Goal: Task Accomplishment & Management: Use online tool/utility

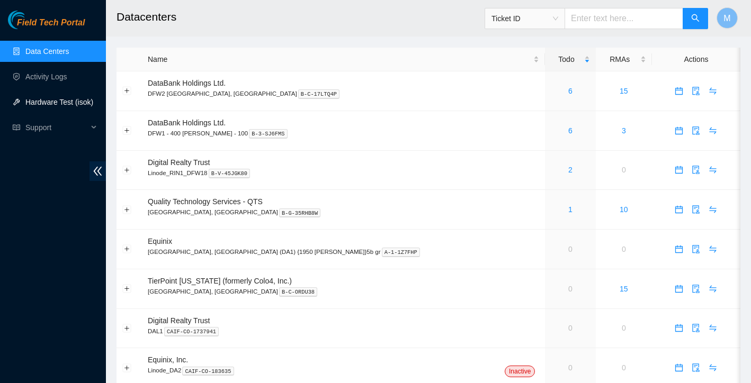
click at [55, 104] on link "Hardware Test (isok)" at bounding box center [59, 102] width 68 height 8
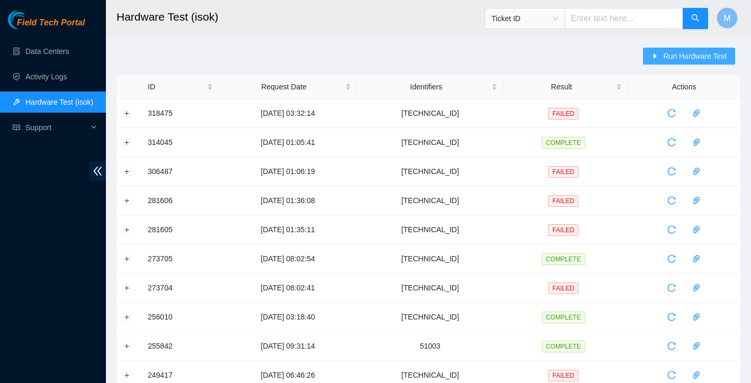
click at [694, 54] on span "Run Hardware Test" at bounding box center [695, 56] width 64 height 12
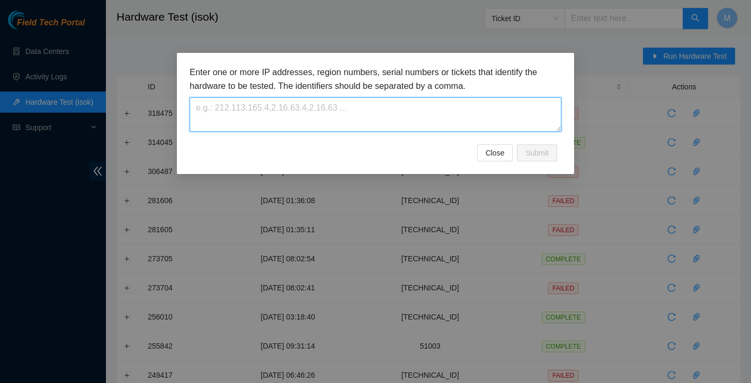
click at [452, 109] on textarea at bounding box center [376, 114] width 372 height 34
paste textarea "[TECHNICAL_ID]"
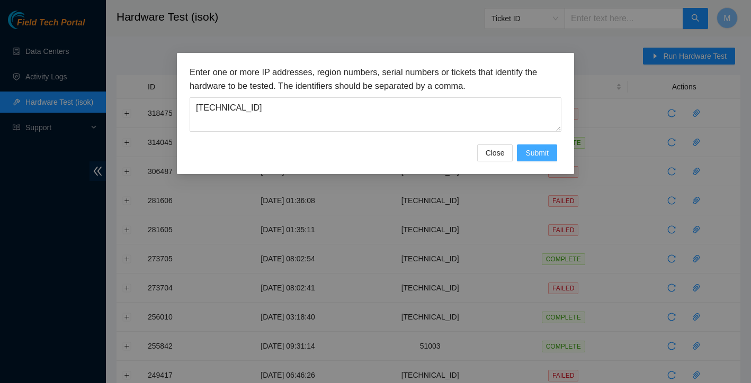
click at [541, 155] on span "Submit" at bounding box center [536, 153] width 23 height 12
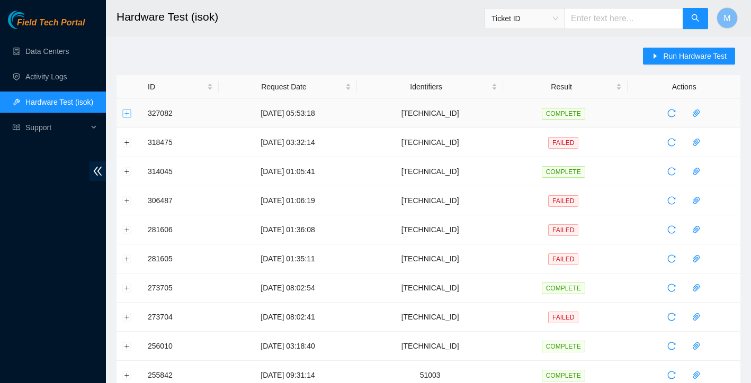
click at [129, 111] on button "Expand row" at bounding box center [127, 113] width 8 height 8
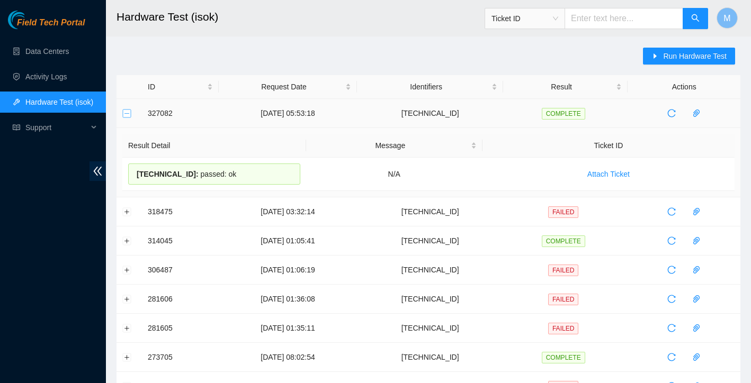
click at [129, 111] on button "Collapse row" at bounding box center [127, 113] width 8 height 8
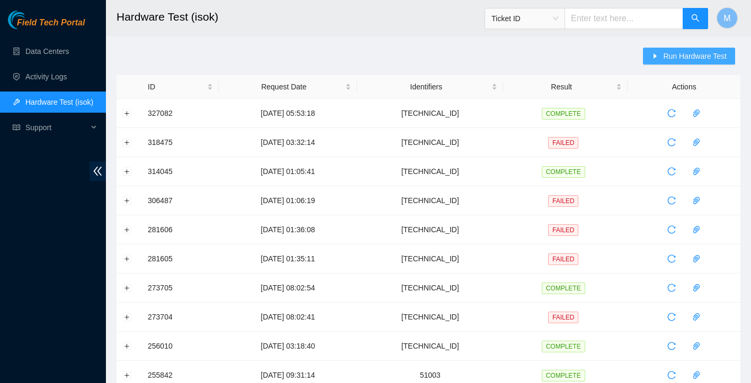
click at [701, 57] on span "Run Hardware Test" at bounding box center [695, 56] width 64 height 12
click at [0, 0] on div "Enter one or more IP addresses, region numbers, serial numbers or tickets that …" at bounding box center [0, 0] width 0 height 0
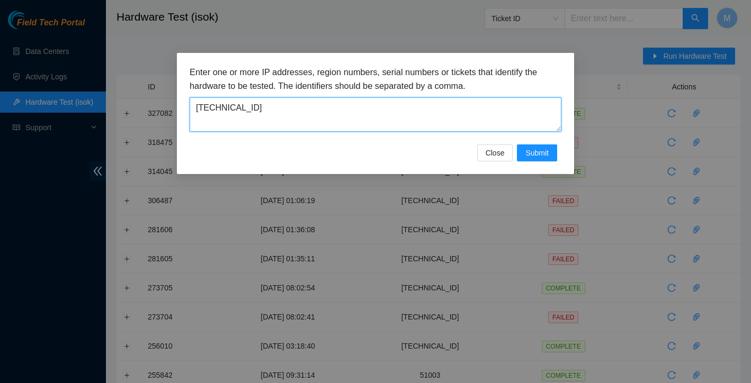
click at [287, 106] on textarea "[TECHNICAL_ID]" at bounding box center [376, 114] width 372 height 34
paste textarea "[TECHNICAL_ID]"
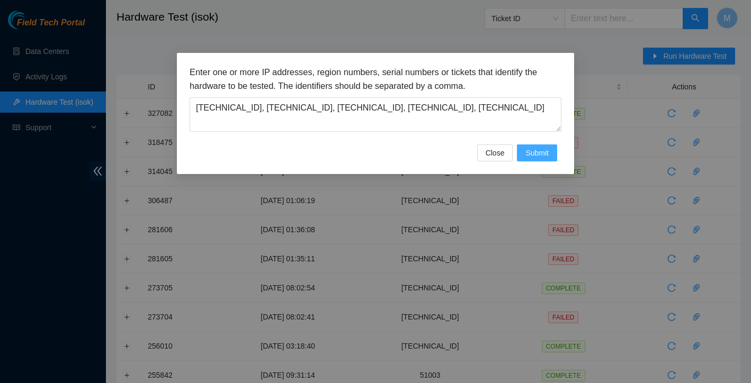
click at [545, 148] on span "Submit" at bounding box center [536, 153] width 23 height 12
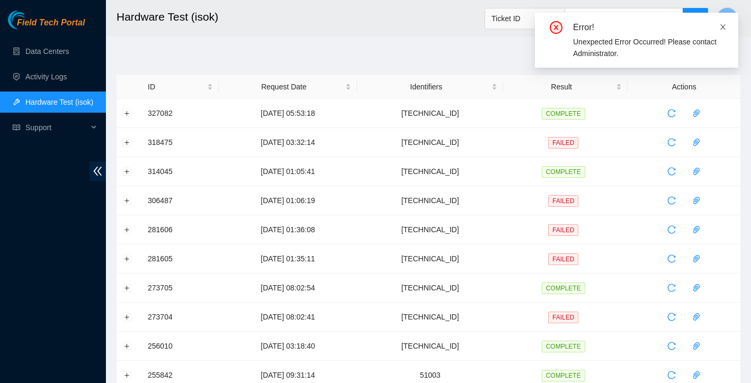
click at [723, 26] on icon "close" at bounding box center [722, 26] width 5 height 5
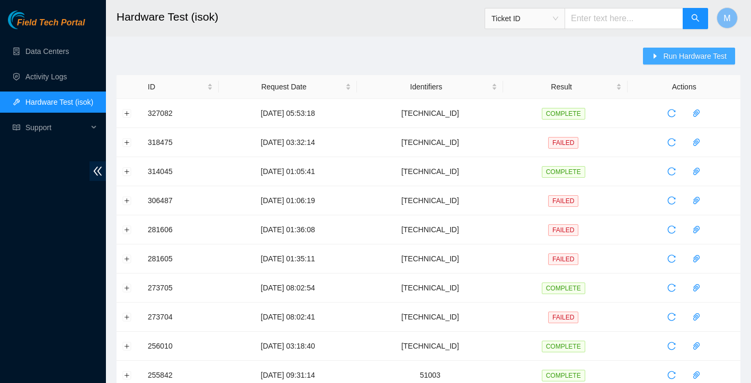
click at [682, 57] on span "Run Hardware Test" at bounding box center [695, 56] width 64 height 12
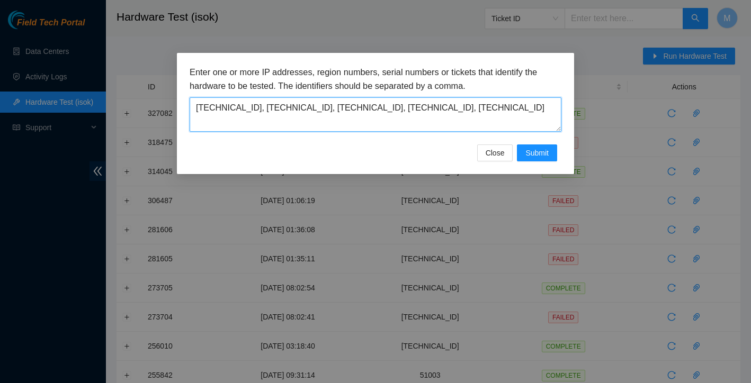
click at [260, 109] on textarea "[TECHNICAL_ID], [TECHNICAL_ID], [TECHNICAL_ID], [TECHNICAL_ID], [TECHNICAL_ID]" at bounding box center [376, 114] width 372 height 34
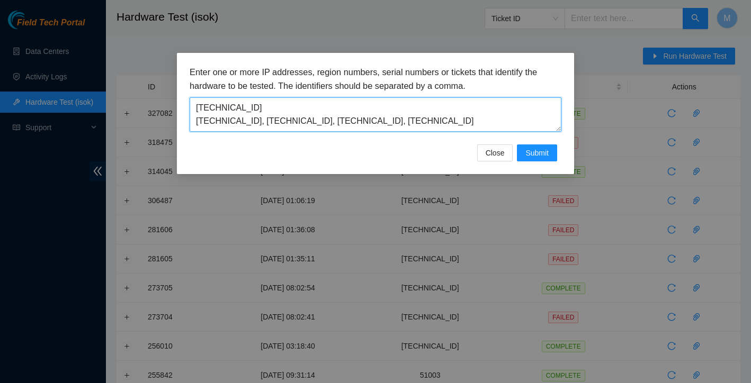
click at [257, 123] on textarea "[TECHNICAL_ID] [TECHNICAL_ID], [TECHNICAL_ID], [TECHNICAL_ID], [TECHNICAL_ID]" at bounding box center [376, 114] width 372 height 34
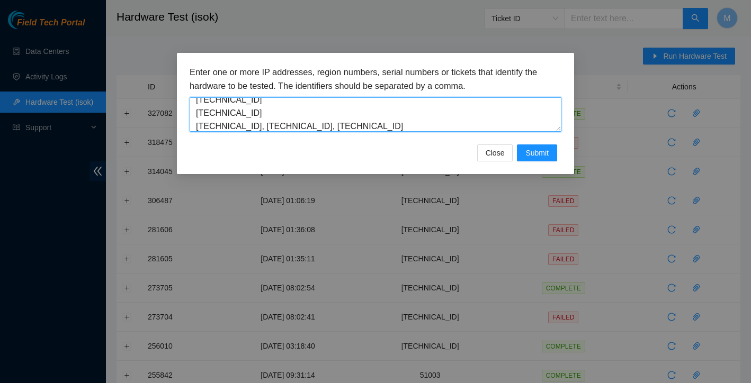
click at [261, 127] on textarea "[TECHNICAL_ID] [TECHNICAL_ID] [TECHNICAL_ID], [TECHNICAL_ID], [TECHNICAL_ID]" at bounding box center [376, 114] width 372 height 34
click at [260, 127] on textarea "[TECHNICAL_ID] [TECHNICAL_ID] [TECHNICAL_ID] [TECHNICAL_ID], [TECHNICAL_ID]" at bounding box center [376, 114] width 372 height 34
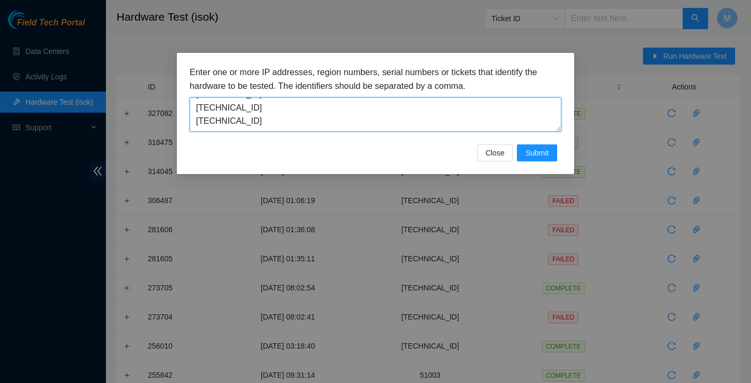
scroll to position [40, 0]
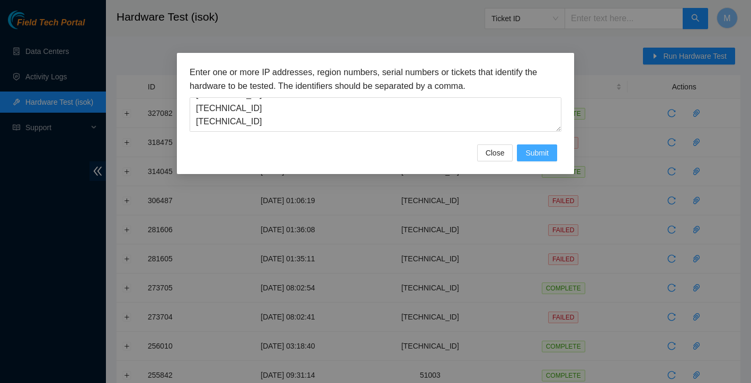
click at [534, 149] on span "Submit" at bounding box center [536, 153] width 23 height 12
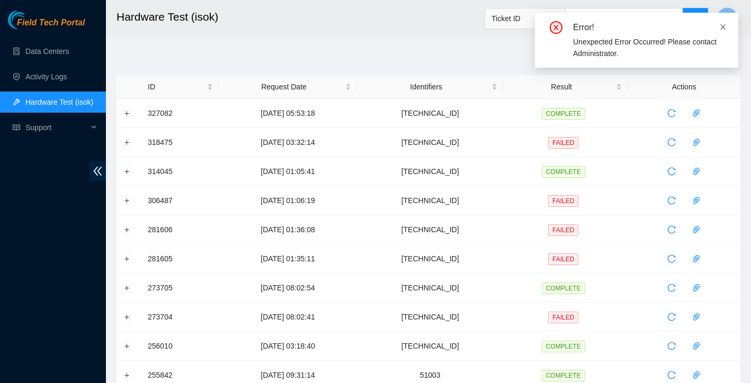
click at [723, 28] on icon "close" at bounding box center [722, 26] width 7 height 7
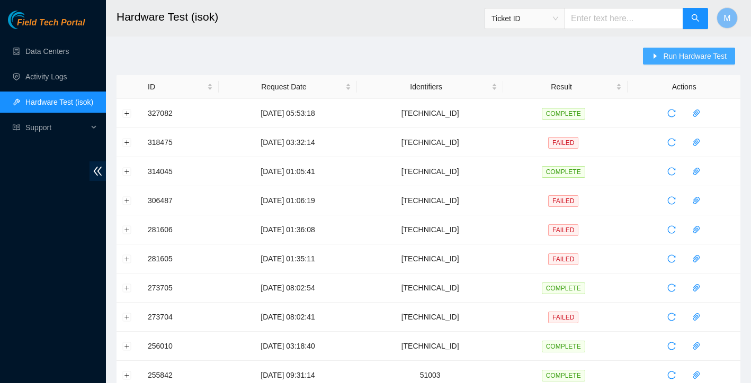
click at [663, 54] on span "Run Hardware Test" at bounding box center [695, 56] width 64 height 12
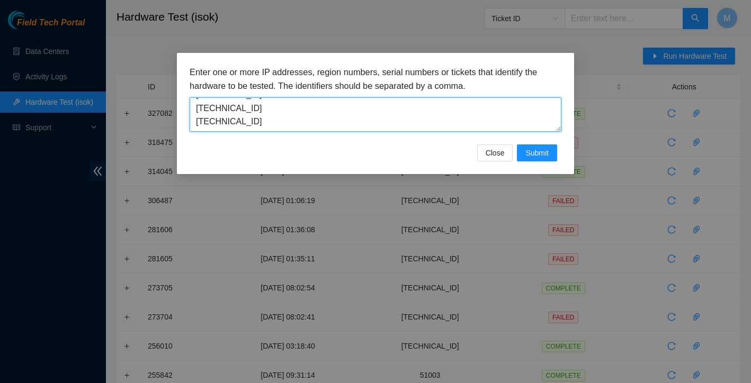
drag, startPoint x: 196, startPoint y: 118, endPoint x: 277, endPoint y: 200, distance: 115.3
click at [277, 200] on div "Enter one or more IP addresses, region numbers, serial numbers or tickets that …" at bounding box center [375, 191] width 751 height 383
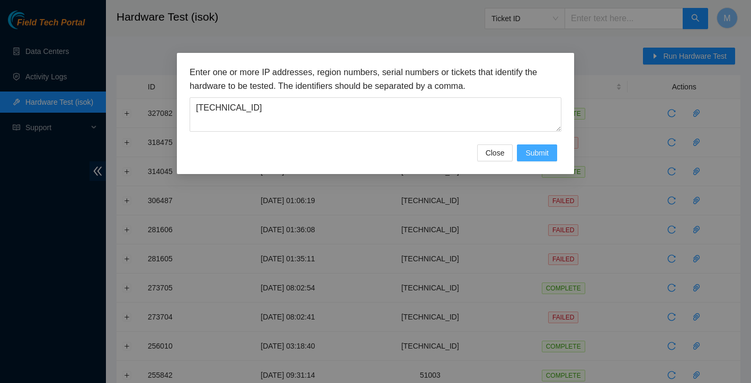
click at [538, 157] on span "Submit" at bounding box center [536, 153] width 23 height 12
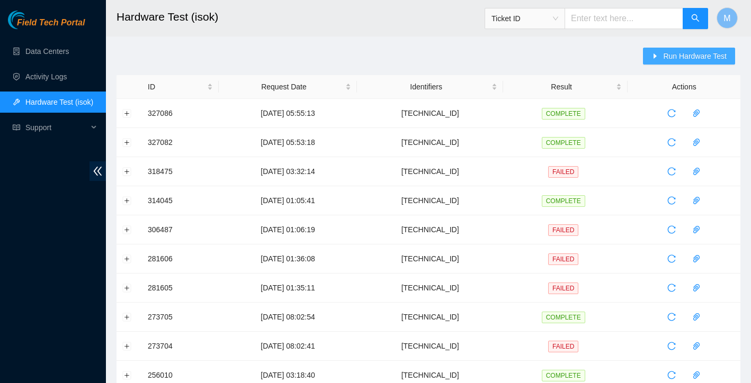
click at [697, 59] on span "Run Hardware Test" at bounding box center [695, 56] width 64 height 12
click at [697, 59] on div "Enter one or more IP addresses, region numbers, serial numbers or tickets that …" at bounding box center [375, 191] width 751 height 383
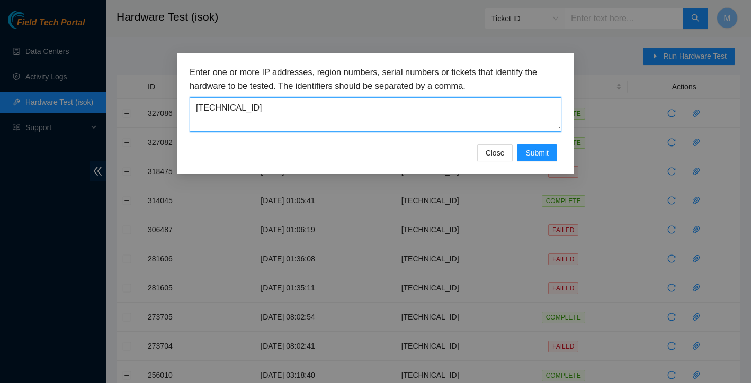
click at [357, 97] on textarea "[TECHNICAL_ID]" at bounding box center [376, 114] width 372 height 34
click at [350, 101] on textarea "[TECHNICAL_ID]" at bounding box center [376, 114] width 372 height 34
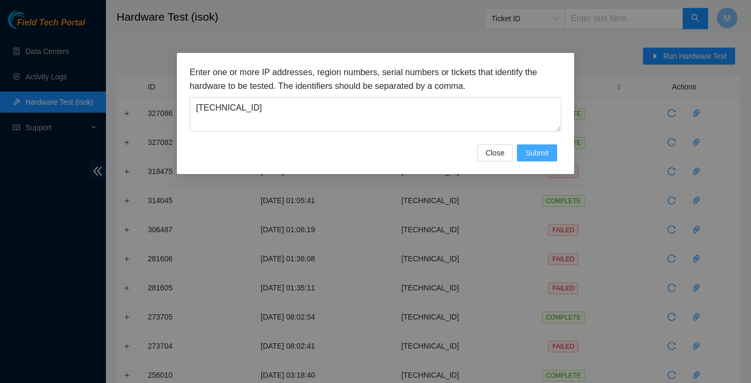
click at [547, 147] on span "Submit" at bounding box center [536, 153] width 23 height 12
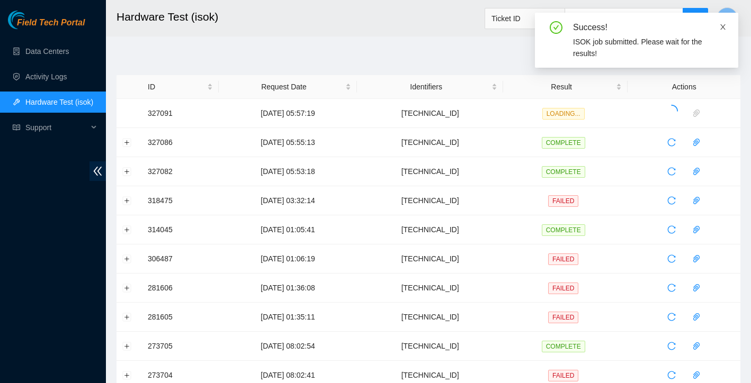
click at [723, 28] on icon "close" at bounding box center [722, 26] width 7 height 7
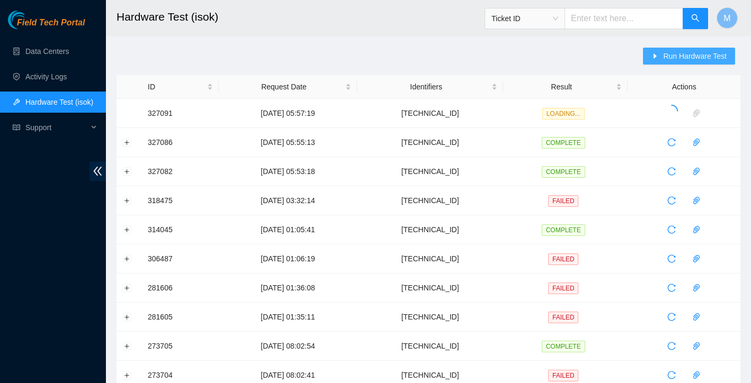
click at [690, 56] on span "Run Hardware Test" at bounding box center [695, 56] width 64 height 12
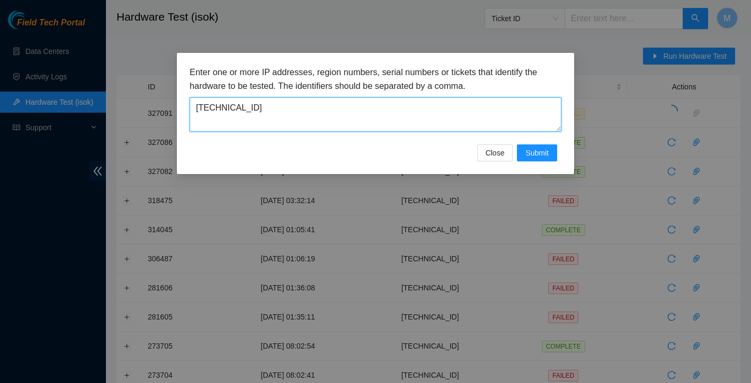
click at [340, 105] on textarea "[TECHNICAL_ID]" at bounding box center [376, 114] width 372 height 34
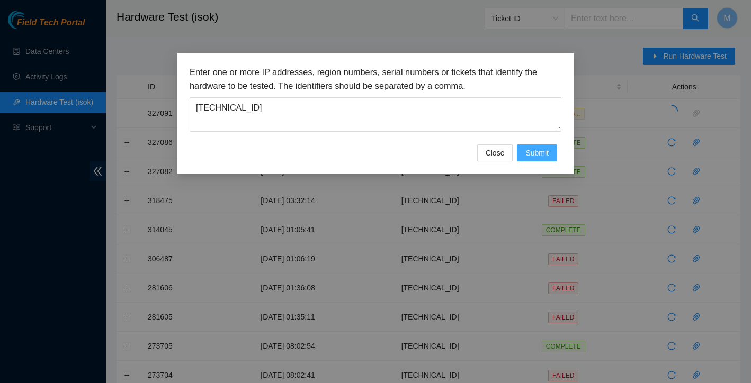
click at [532, 155] on span "Submit" at bounding box center [536, 153] width 23 height 12
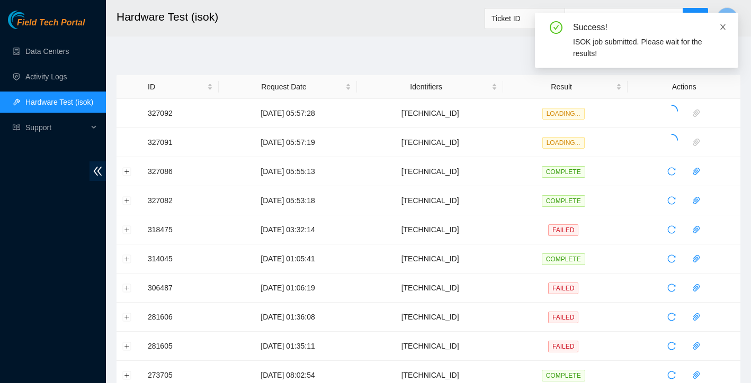
click at [723, 27] on icon "close" at bounding box center [722, 26] width 5 height 5
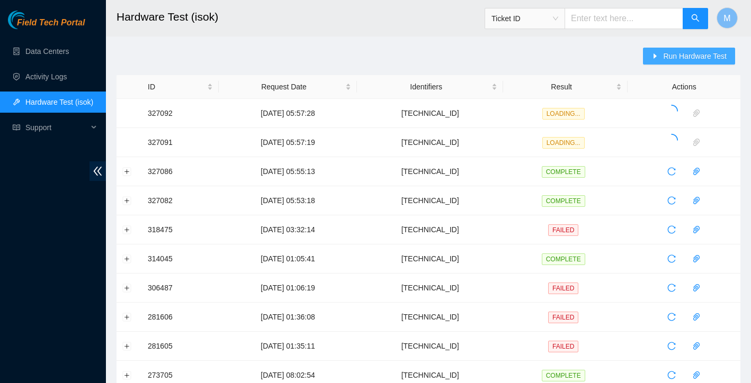
click at [694, 56] on span "Run Hardware Test" at bounding box center [695, 56] width 64 height 12
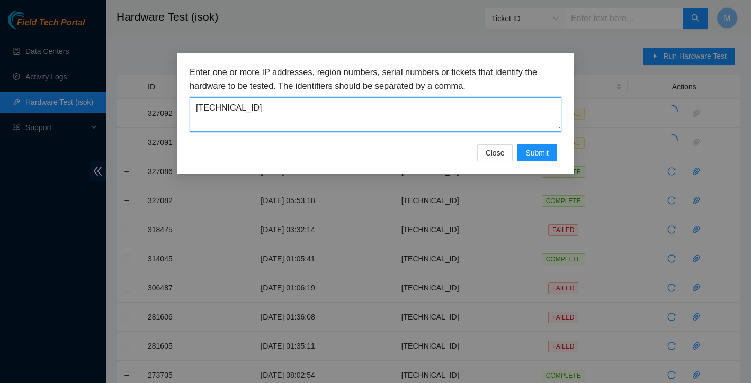
click at [331, 104] on textarea "[TECHNICAL_ID]" at bounding box center [376, 114] width 372 height 34
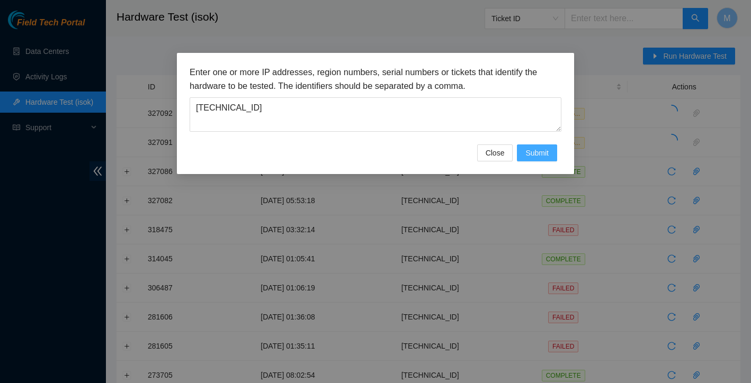
click at [527, 147] on span "Submit" at bounding box center [536, 153] width 23 height 12
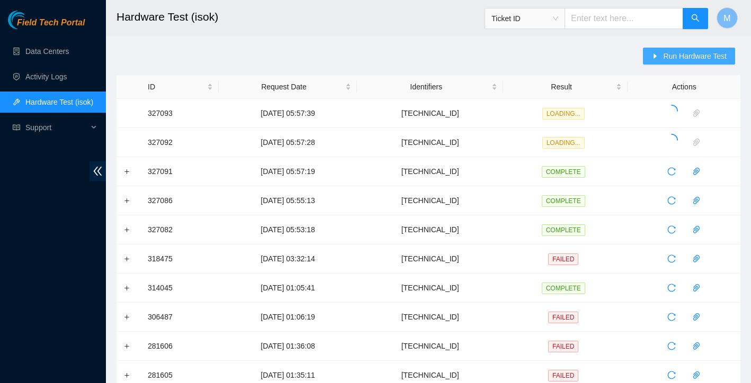
click at [687, 52] on span "Run Hardware Test" at bounding box center [695, 56] width 64 height 12
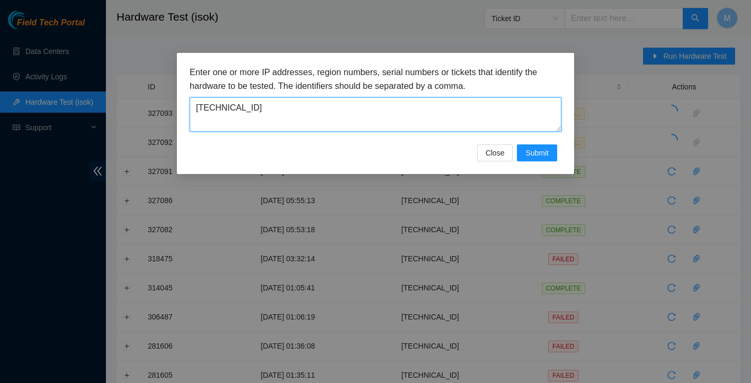
click at [353, 105] on textarea "[TECHNICAL_ID]" at bounding box center [376, 114] width 372 height 34
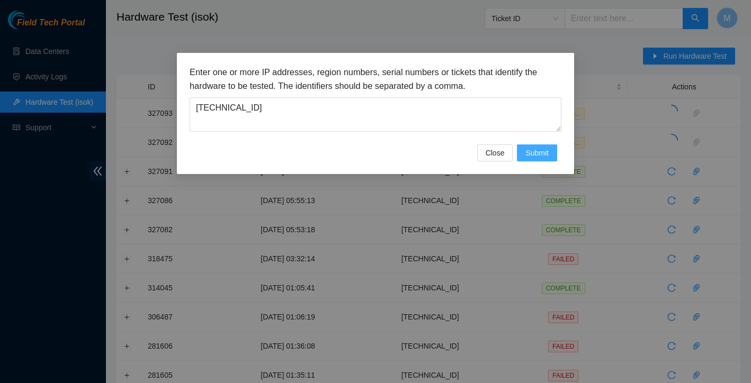
click at [546, 155] on span "Submit" at bounding box center [536, 153] width 23 height 12
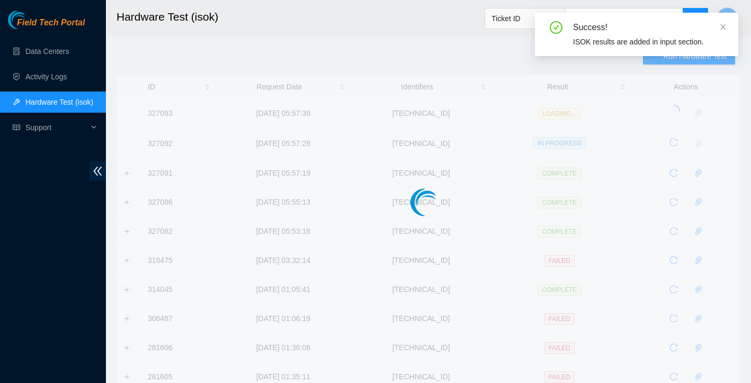
click at [695, 49] on div "Success! ISOK results are added in input section." at bounding box center [636, 34] width 203 height 43
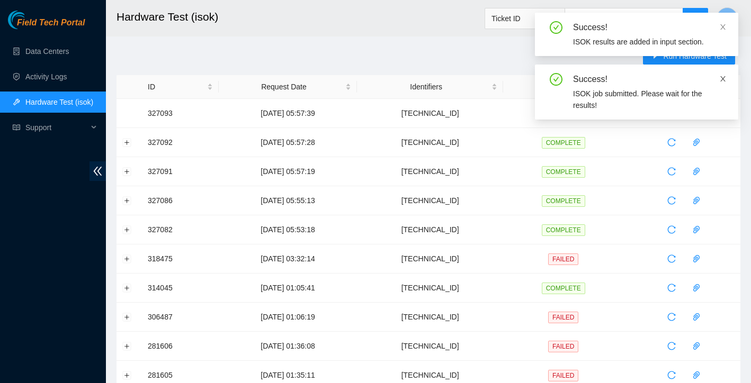
click at [726, 80] on icon "close" at bounding box center [722, 78] width 7 height 7
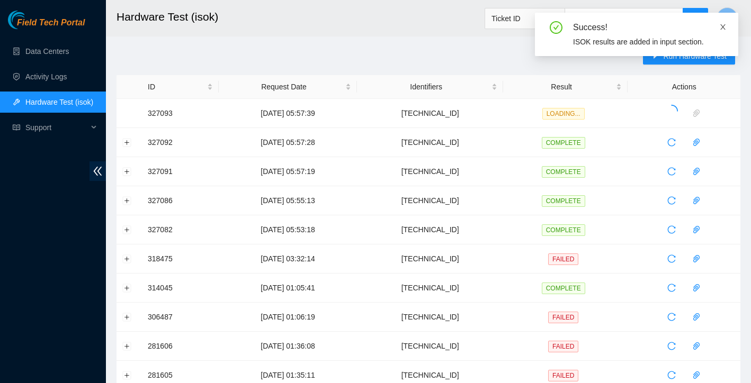
click at [725, 28] on icon "close" at bounding box center [722, 26] width 7 height 7
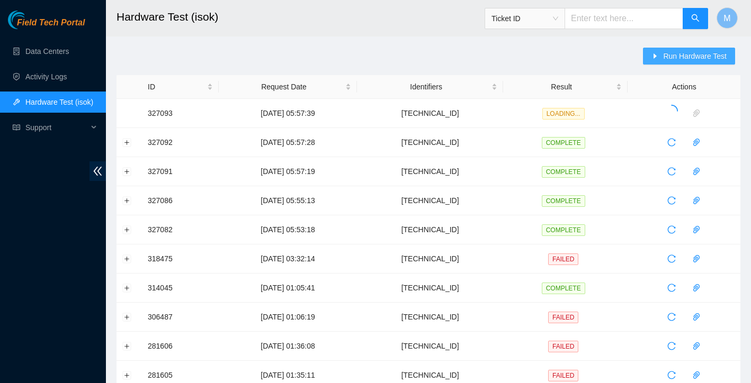
click at [696, 55] on span "Run Hardware Test" at bounding box center [695, 56] width 64 height 12
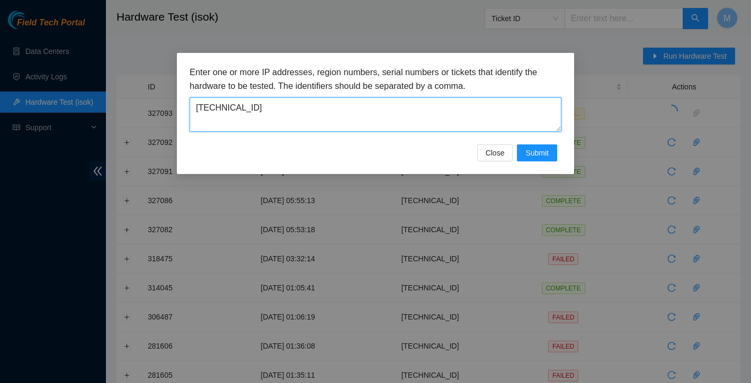
click at [426, 116] on textarea "[TECHNICAL_ID]" at bounding box center [376, 114] width 372 height 34
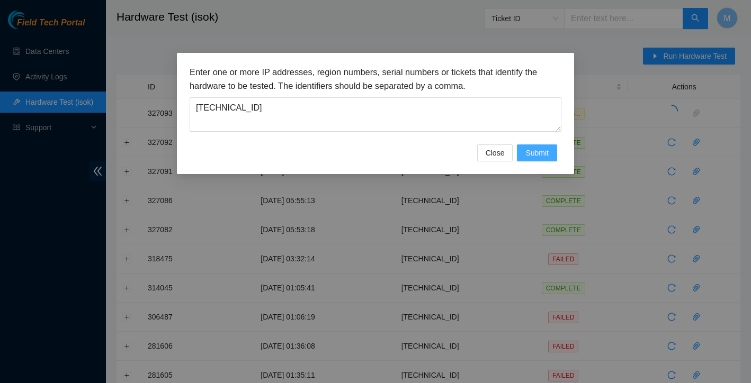
click at [530, 154] on span "Submit" at bounding box center [536, 153] width 23 height 12
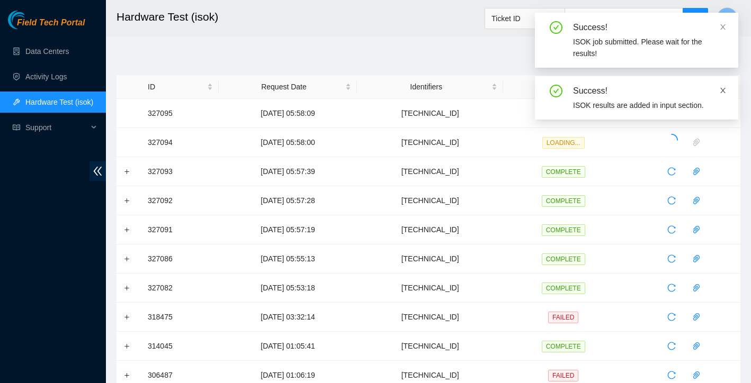
click at [723, 91] on icon "close" at bounding box center [722, 90] width 5 height 5
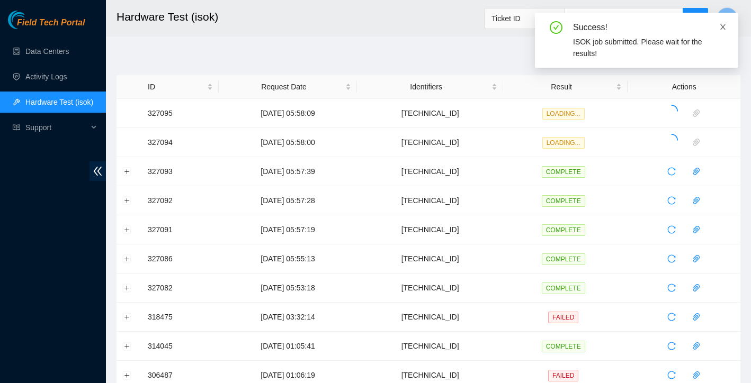
click at [723, 25] on icon "close" at bounding box center [722, 26] width 7 height 7
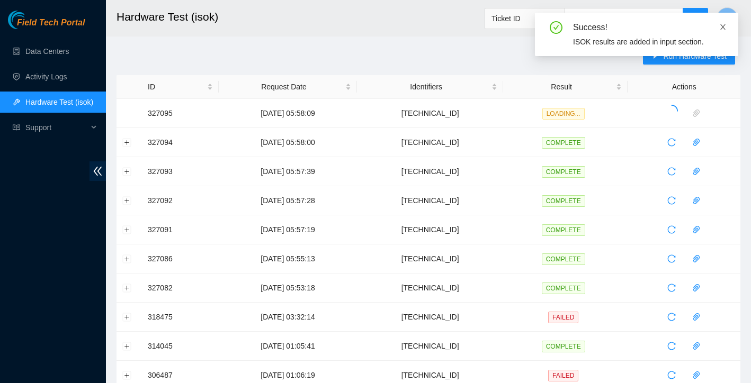
click at [722, 25] on icon "close" at bounding box center [722, 26] width 5 height 5
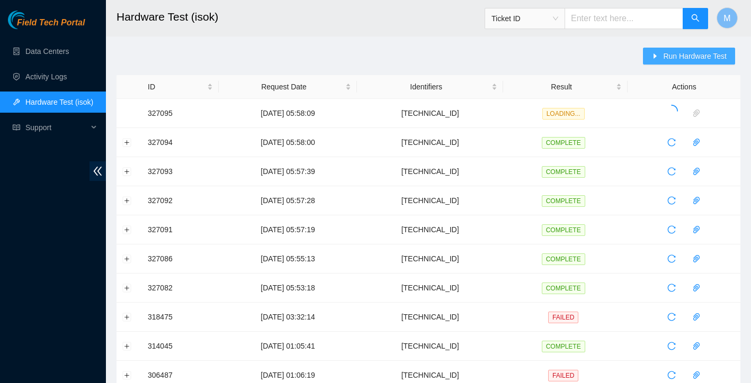
click at [695, 56] on span "Run Hardware Test" at bounding box center [695, 56] width 64 height 12
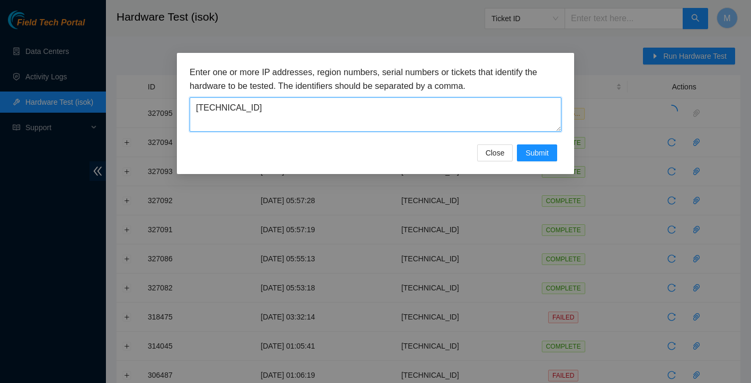
click at [282, 102] on textarea "[TECHNICAL_ID]" at bounding box center [376, 114] width 372 height 34
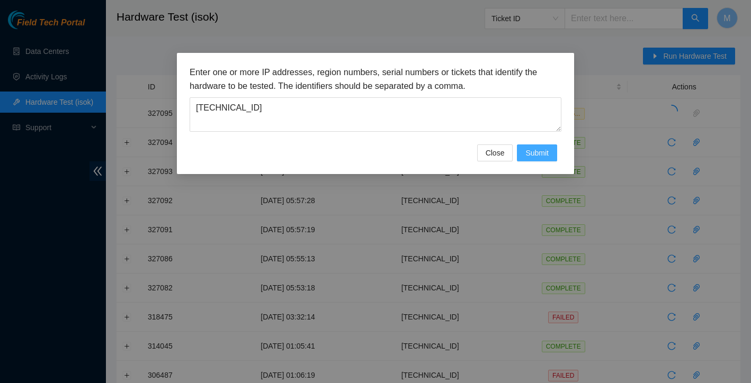
click at [548, 152] on span "Submit" at bounding box center [536, 153] width 23 height 12
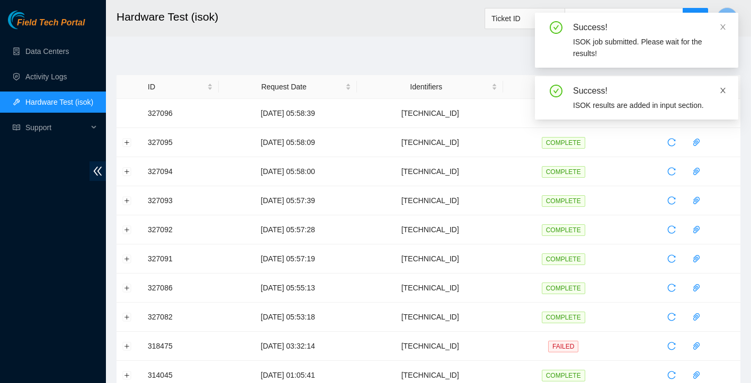
click at [724, 91] on icon "close" at bounding box center [722, 90] width 7 height 7
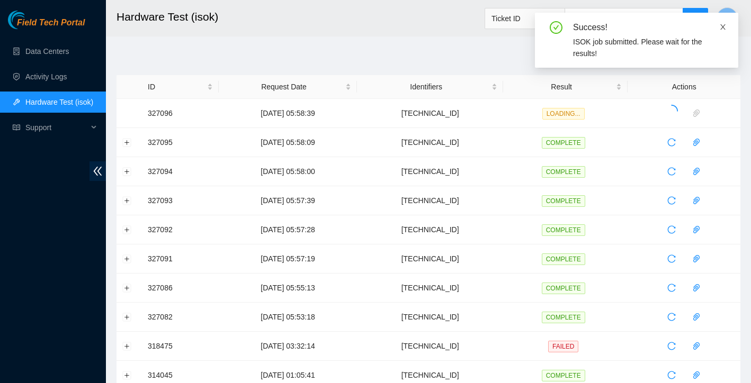
click at [723, 25] on icon "close" at bounding box center [722, 26] width 7 height 7
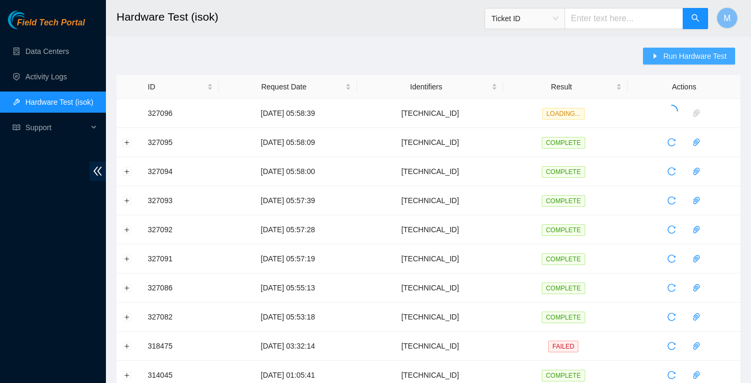
click at [697, 60] on span "Run Hardware Test" at bounding box center [695, 56] width 64 height 12
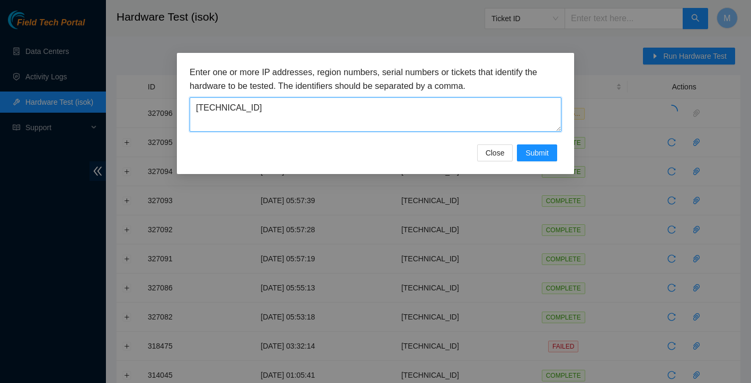
click at [346, 105] on textarea "[TECHNICAL_ID]" at bounding box center [376, 114] width 372 height 34
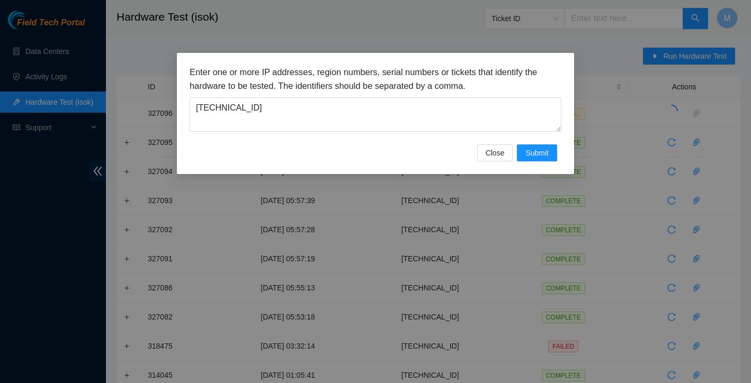
click at [350, 139] on div "Enter one or more IP addresses, region numbers, serial numbers or tickets that …" at bounding box center [376, 105] width 372 height 79
click at [527, 146] on button "Submit" at bounding box center [537, 153] width 40 height 17
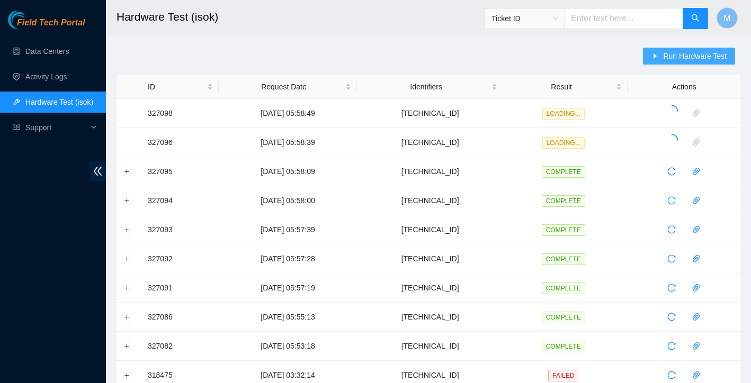
click at [698, 55] on span "Run Hardware Test" at bounding box center [695, 56] width 64 height 12
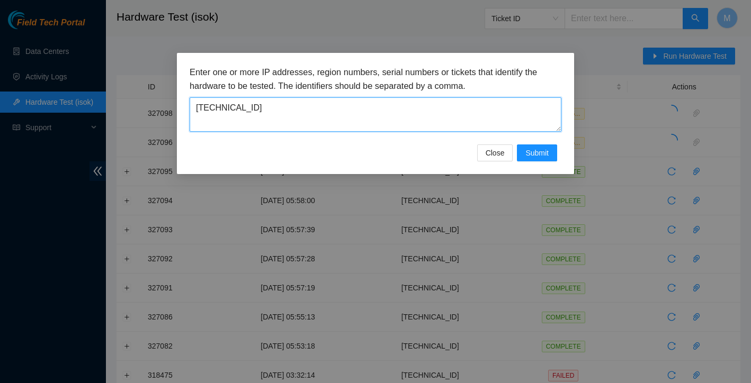
click at [458, 107] on textarea "[TECHNICAL_ID]" at bounding box center [376, 114] width 372 height 34
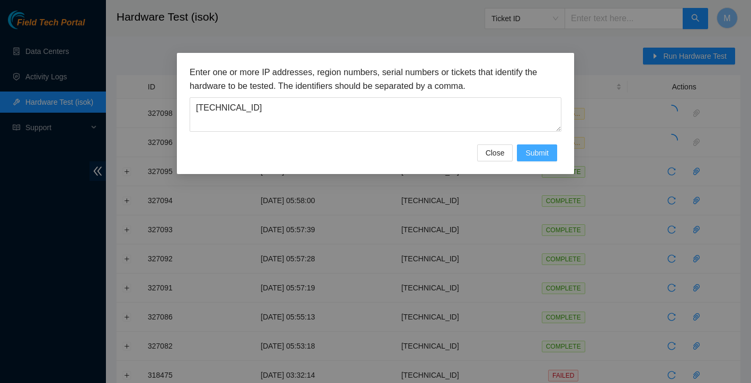
click at [547, 149] on span "Submit" at bounding box center [536, 153] width 23 height 12
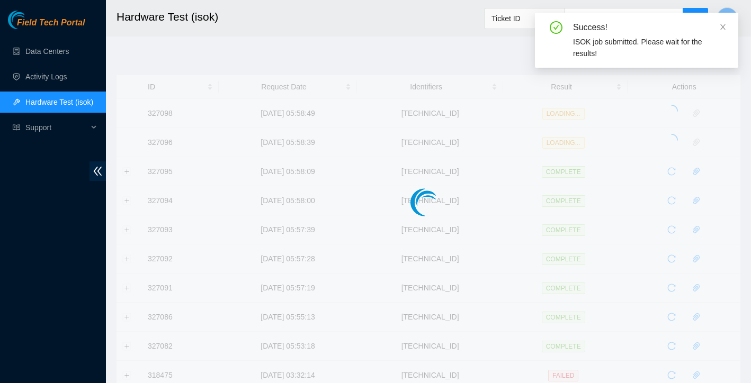
click at [682, 55] on div "Success! ISOK job submitted. Please wait for the results!" at bounding box center [636, 40] width 203 height 55
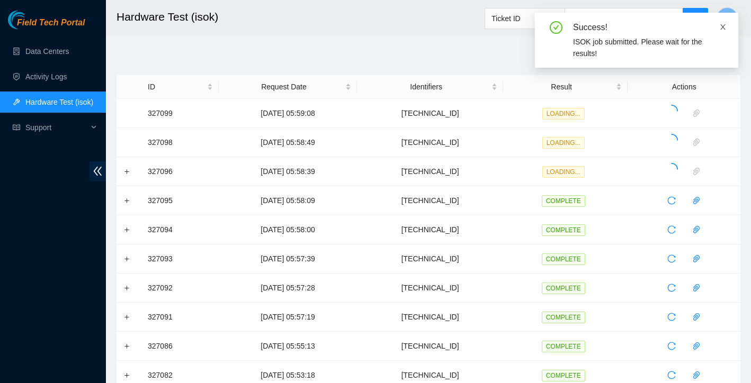
click at [722, 28] on icon "close" at bounding box center [722, 26] width 7 height 7
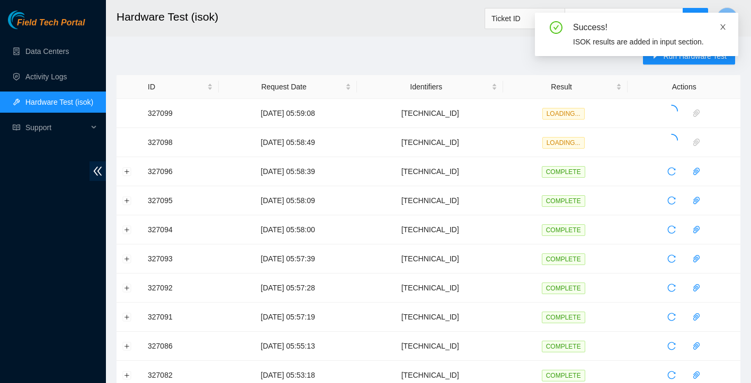
click at [724, 26] on icon "close" at bounding box center [722, 26] width 7 height 7
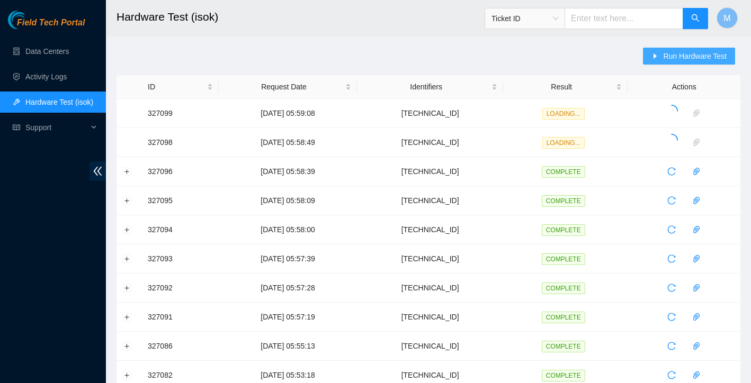
click at [695, 53] on span "Run Hardware Test" at bounding box center [695, 56] width 64 height 12
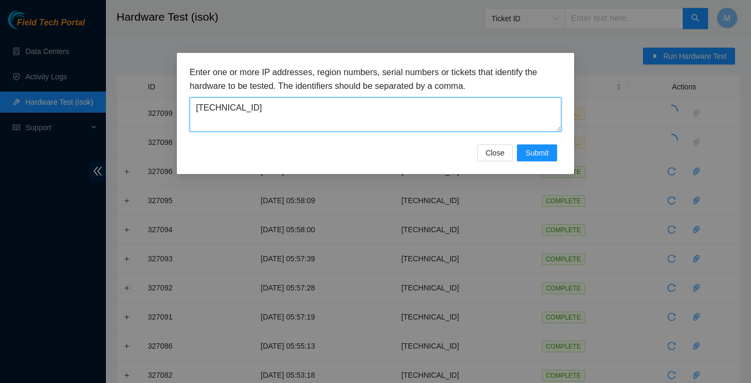
click at [438, 116] on textarea "[TECHNICAL_ID]" at bounding box center [376, 114] width 372 height 34
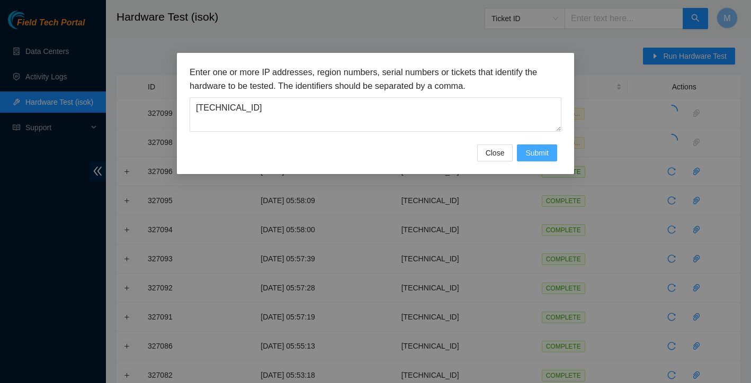
click at [541, 149] on span "Submit" at bounding box center [536, 153] width 23 height 12
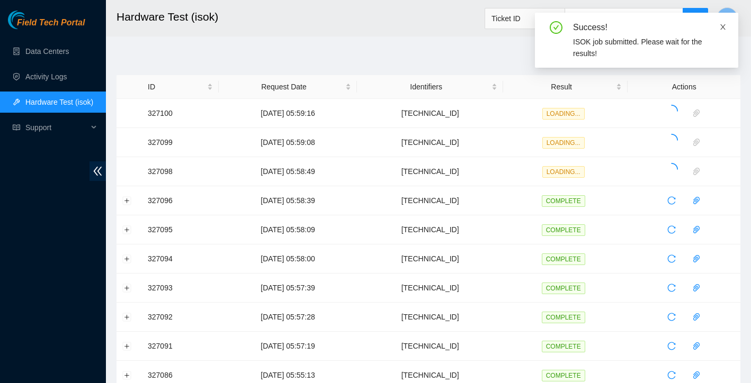
click at [725, 27] on icon "close" at bounding box center [722, 26] width 7 height 7
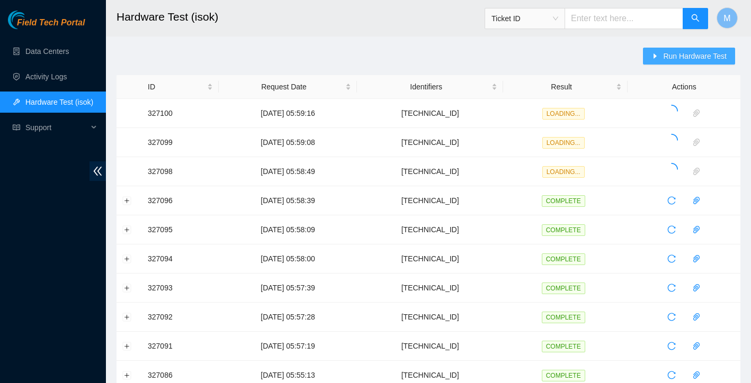
click at [698, 56] on span "Run Hardware Test" at bounding box center [695, 56] width 64 height 12
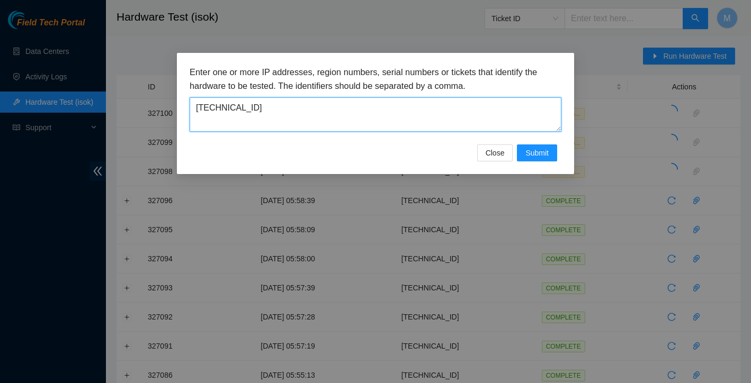
click at [445, 106] on textarea "[TECHNICAL_ID]" at bounding box center [376, 114] width 372 height 34
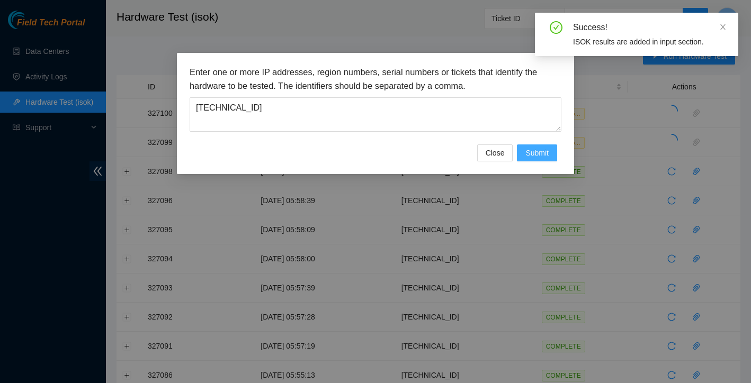
click at [538, 150] on span "Submit" at bounding box center [536, 153] width 23 height 12
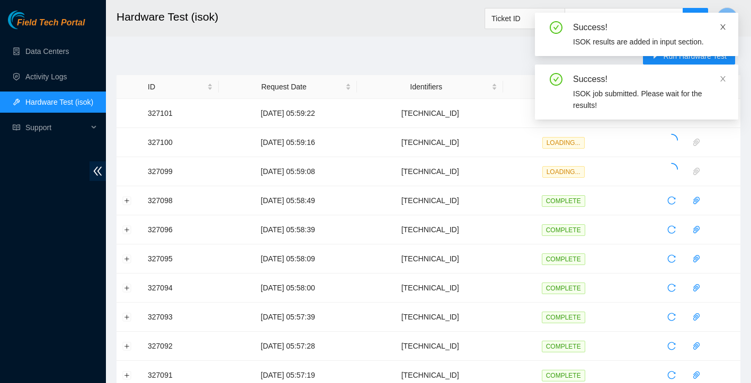
click at [723, 25] on icon "close" at bounding box center [722, 26] width 7 height 7
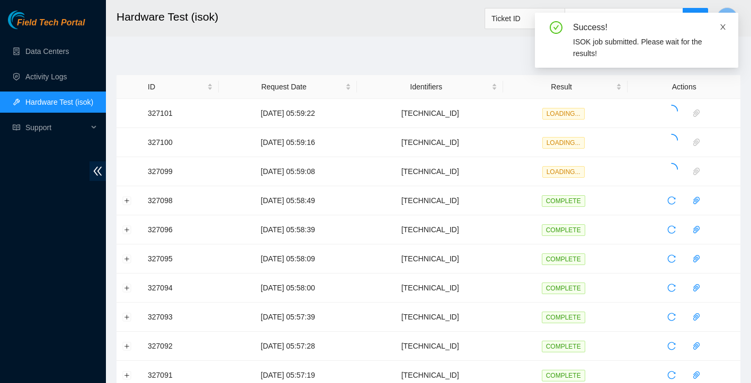
click at [723, 28] on icon "close" at bounding box center [722, 26] width 7 height 7
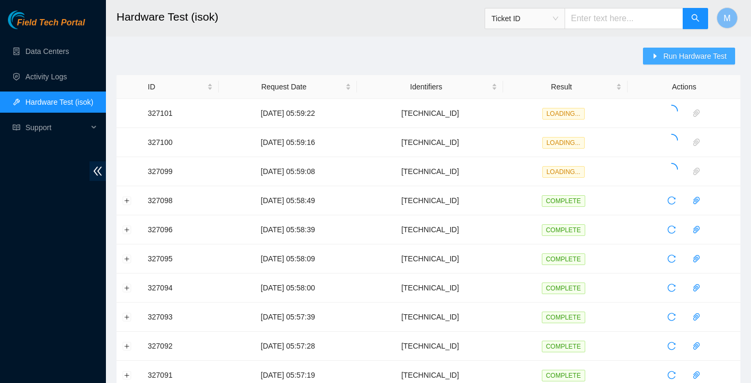
click at [713, 55] on span "Run Hardware Test" at bounding box center [695, 56] width 64 height 12
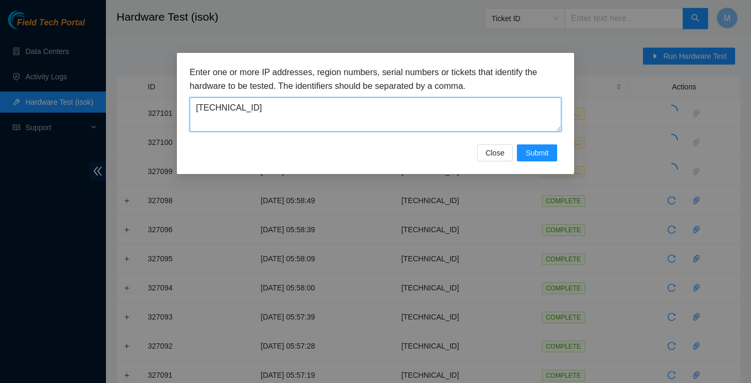
click at [446, 107] on textarea "[TECHNICAL_ID]" at bounding box center [376, 114] width 372 height 34
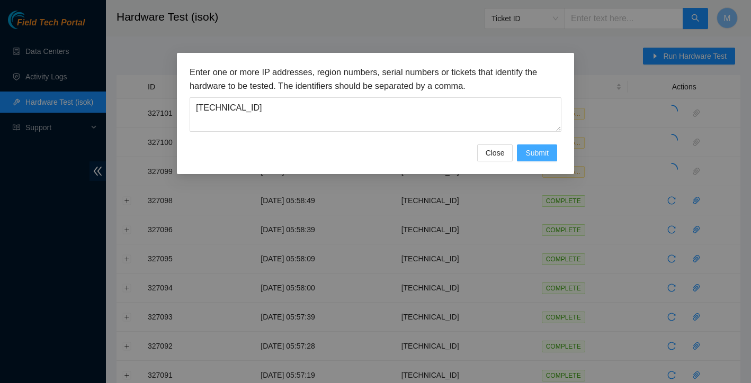
click at [533, 152] on span "Submit" at bounding box center [536, 153] width 23 height 12
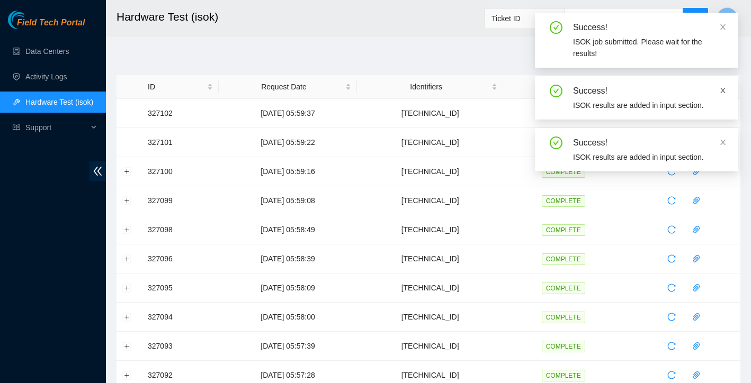
click at [723, 93] on icon "close" at bounding box center [722, 90] width 7 height 7
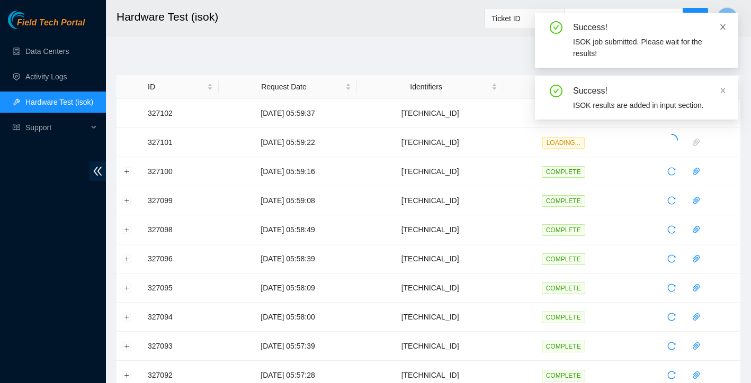
click at [722, 28] on icon "close" at bounding box center [722, 26] width 7 height 7
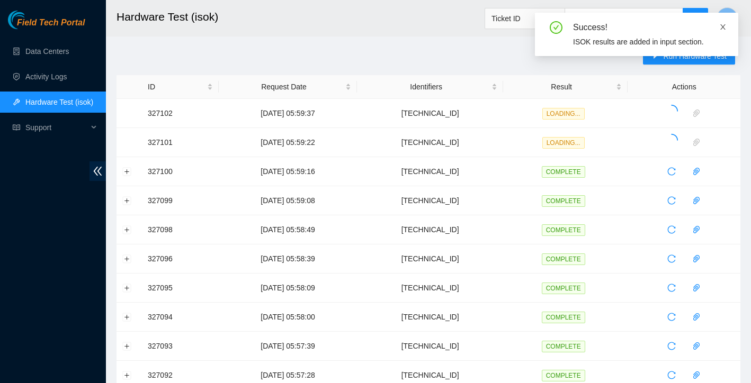
click at [723, 21] on link at bounding box center [722, 27] width 7 height 12
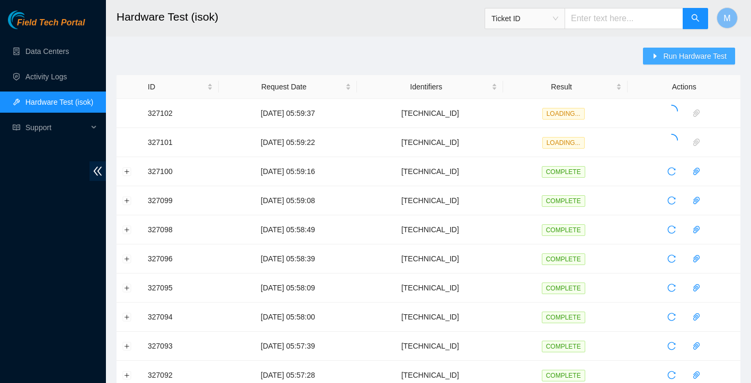
click at [694, 58] on span "Run Hardware Test" at bounding box center [695, 56] width 64 height 12
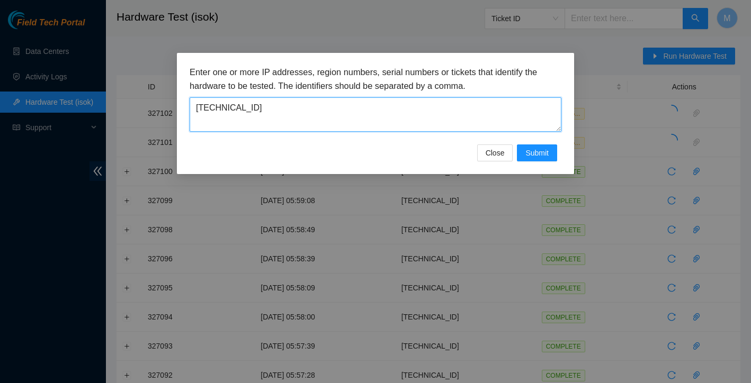
click at [467, 111] on textarea "[TECHNICAL_ID]" at bounding box center [376, 114] width 372 height 34
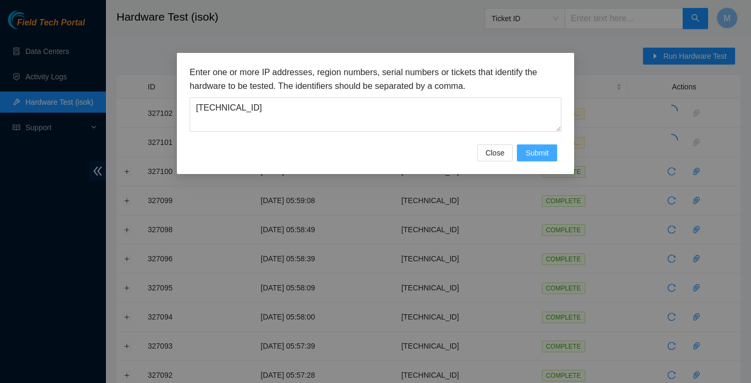
click at [545, 153] on span "Submit" at bounding box center [536, 153] width 23 height 12
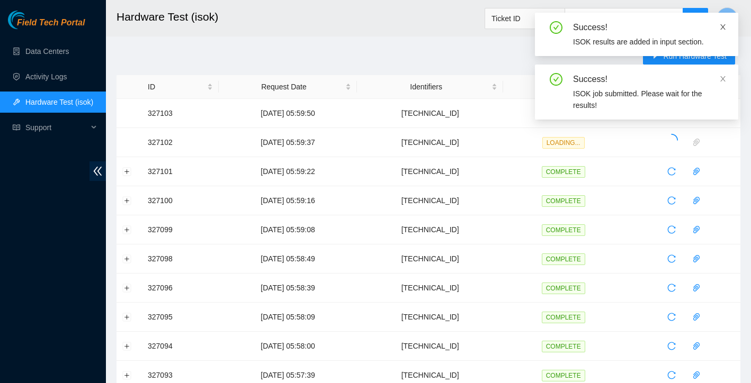
click at [725, 30] on icon "close" at bounding box center [722, 26] width 7 height 7
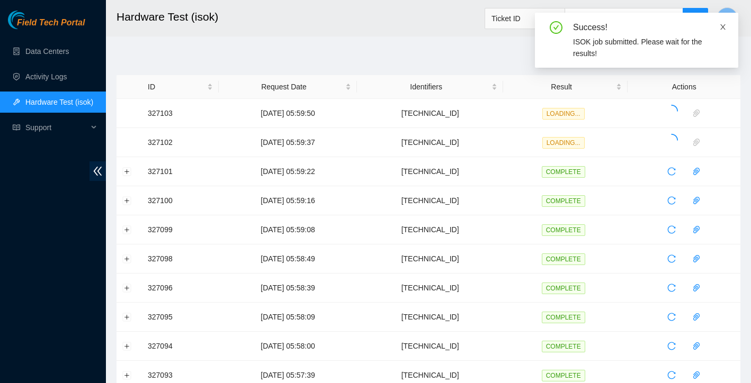
click at [725, 29] on icon "close" at bounding box center [722, 26] width 5 height 5
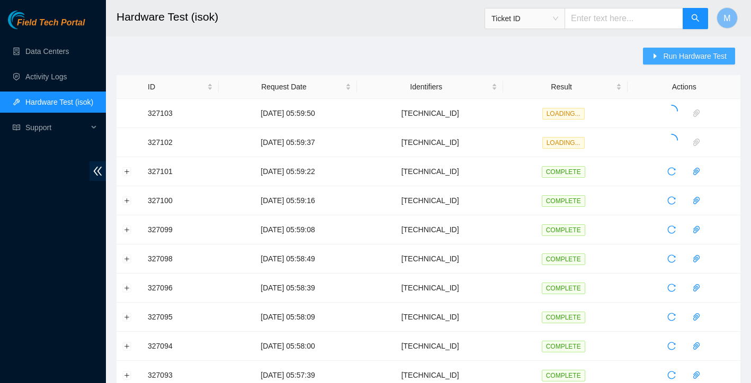
click at [708, 57] on span "Run Hardware Test" at bounding box center [695, 56] width 64 height 12
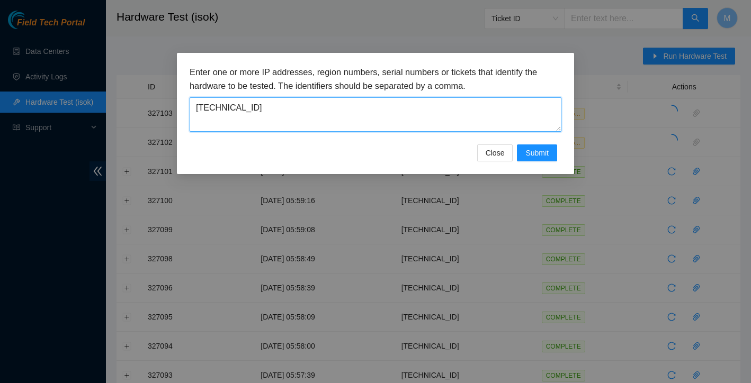
click at [424, 125] on textarea "[TECHNICAL_ID]" at bounding box center [376, 114] width 372 height 34
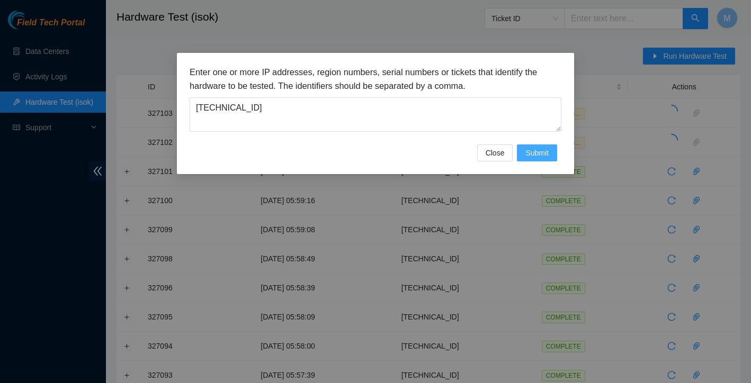
click at [530, 153] on span "Submit" at bounding box center [536, 153] width 23 height 12
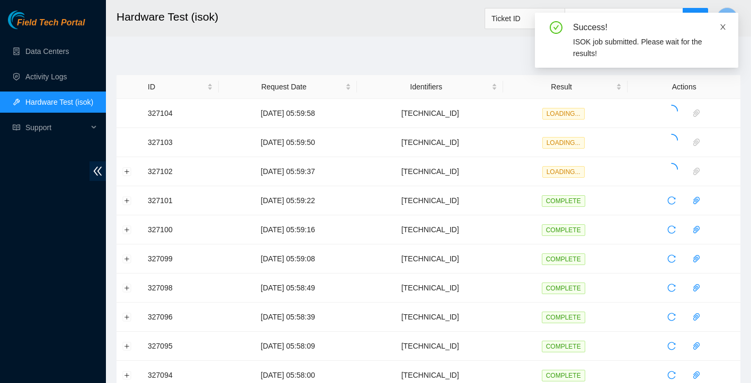
click at [724, 26] on icon "close" at bounding box center [722, 26] width 7 height 7
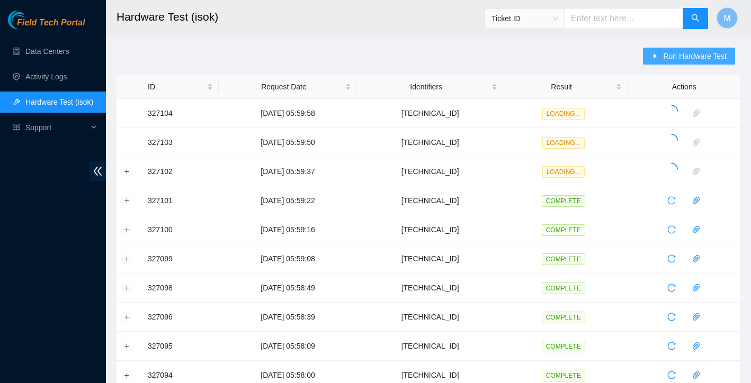
click at [738, 13] on div at bounding box center [738, 13] width 0 height 0
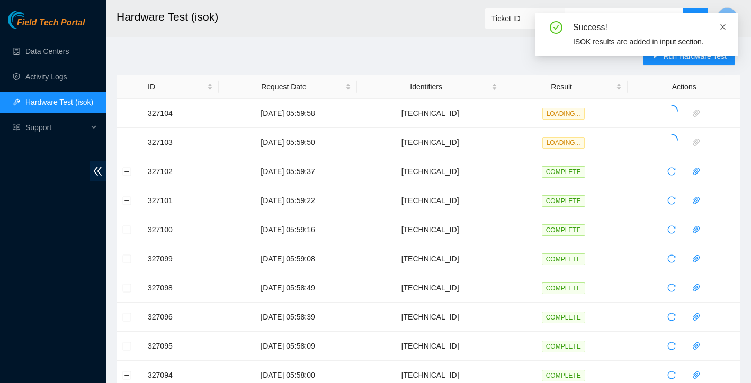
click at [723, 28] on icon "close" at bounding box center [722, 26] width 7 height 7
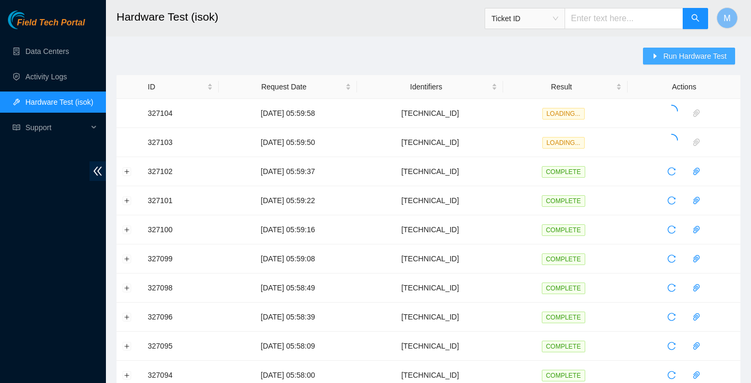
click at [692, 56] on span "Run Hardware Test" at bounding box center [695, 56] width 64 height 12
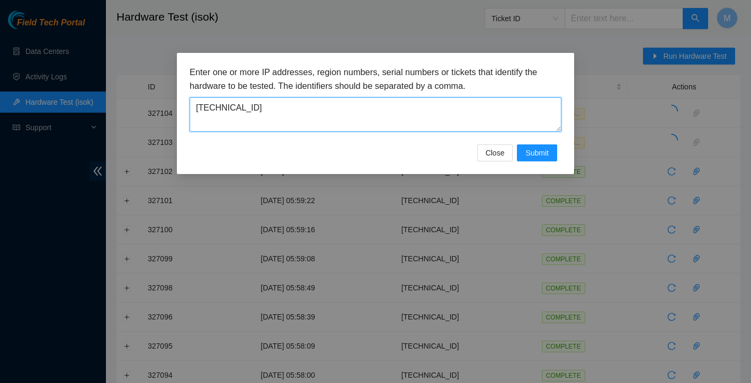
click at [398, 116] on textarea "[TECHNICAL_ID]" at bounding box center [376, 114] width 372 height 34
type textarea "[TECHNICAL_ID]"
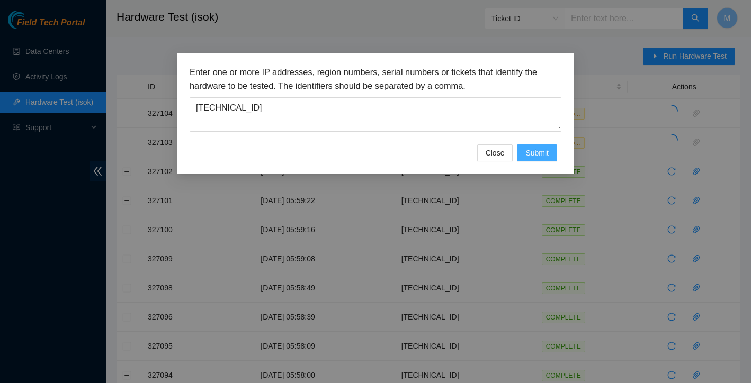
click at [535, 150] on span "Submit" at bounding box center [536, 153] width 23 height 12
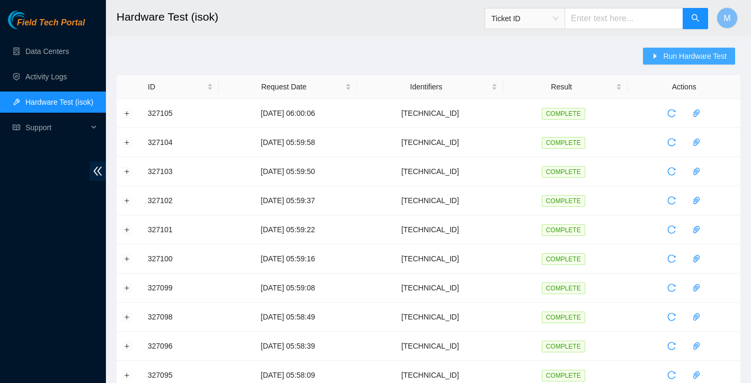
click at [680, 56] on span "Run Hardware Test" at bounding box center [695, 56] width 64 height 12
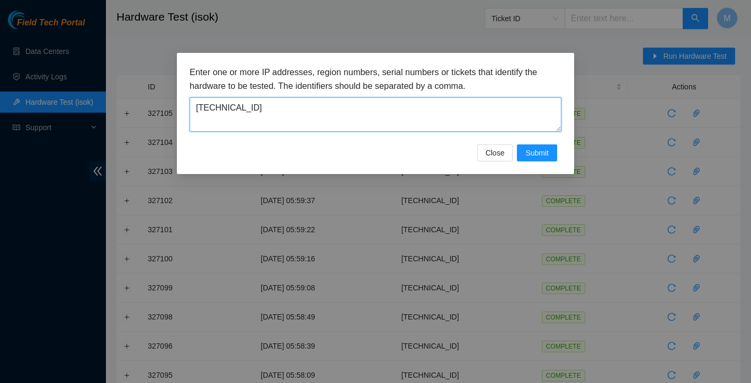
click at [435, 107] on textarea "[TECHNICAL_ID]" at bounding box center [376, 114] width 372 height 34
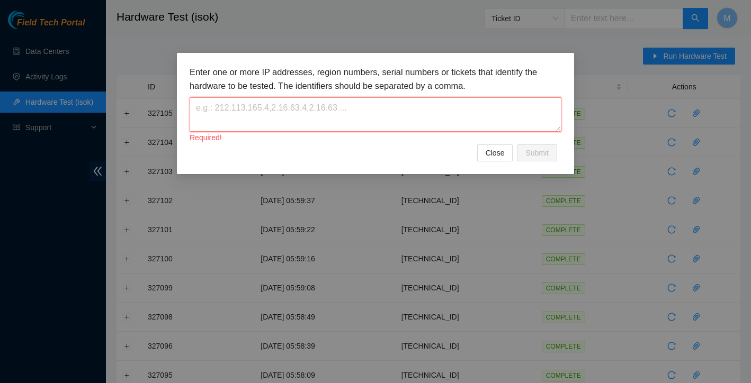
paste textarea "[TECHNICAL_ID]"
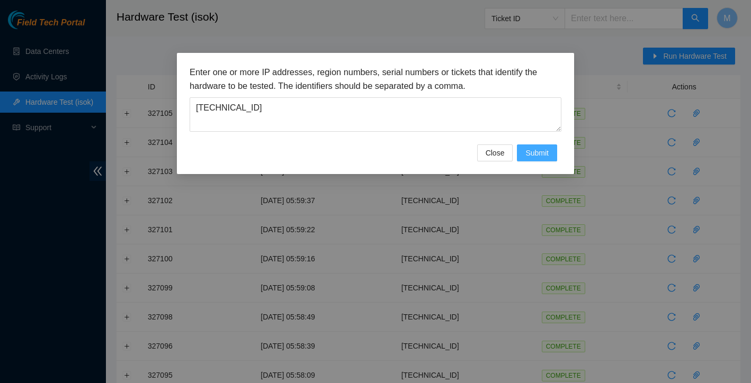
click at [547, 157] on span "Submit" at bounding box center [536, 153] width 23 height 12
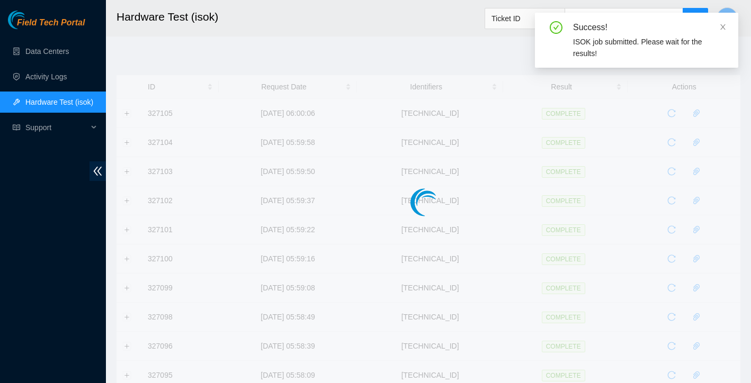
click at [691, 53] on div "ISOK job submitted. Please wait for the results!" at bounding box center [649, 47] width 152 height 23
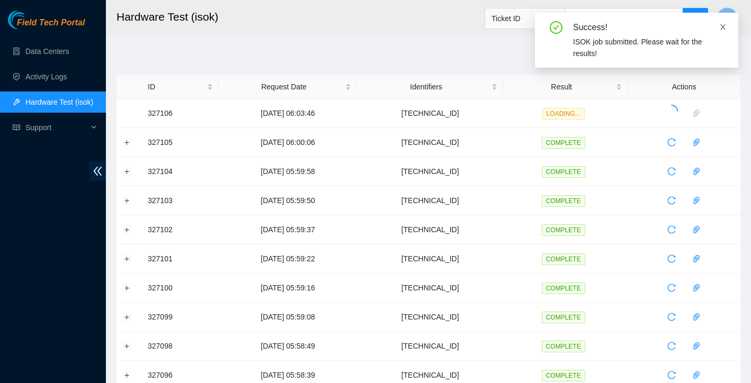
click at [724, 29] on icon "close" at bounding box center [722, 26] width 7 height 7
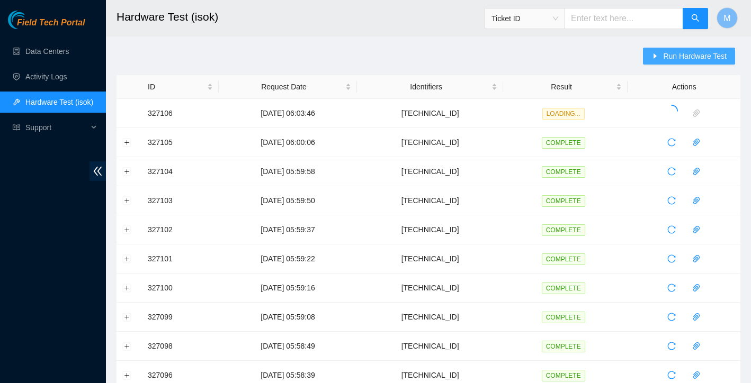
click at [687, 57] on span "Run Hardware Test" at bounding box center [695, 56] width 64 height 12
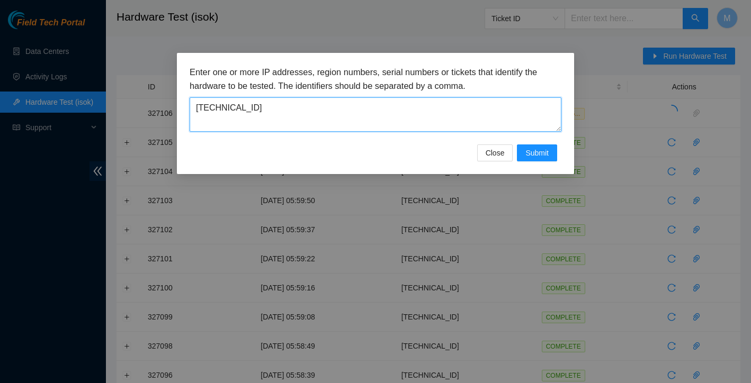
click at [370, 107] on textarea "[TECHNICAL_ID]" at bounding box center [376, 114] width 372 height 34
click at [366, 106] on textarea "[TECHNICAL_ID]" at bounding box center [376, 114] width 372 height 34
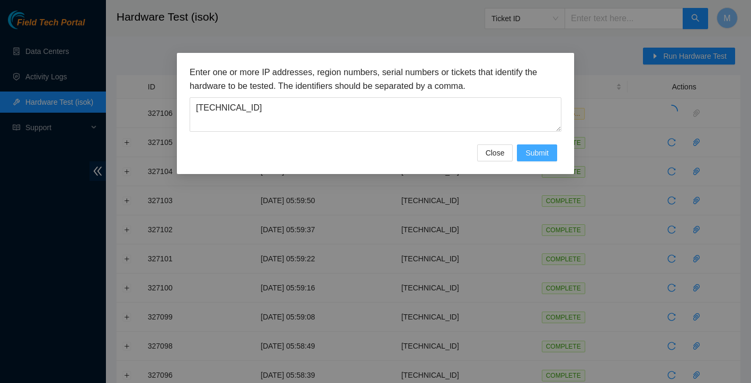
click at [542, 156] on span "Submit" at bounding box center [536, 153] width 23 height 12
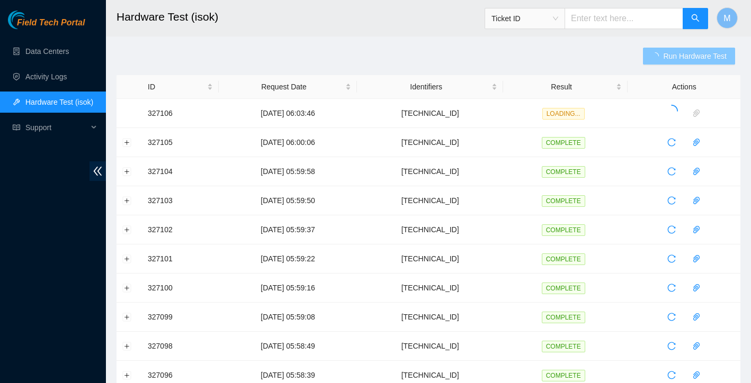
click at [680, 58] on span "Run Hardware Test" at bounding box center [695, 56] width 64 height 12
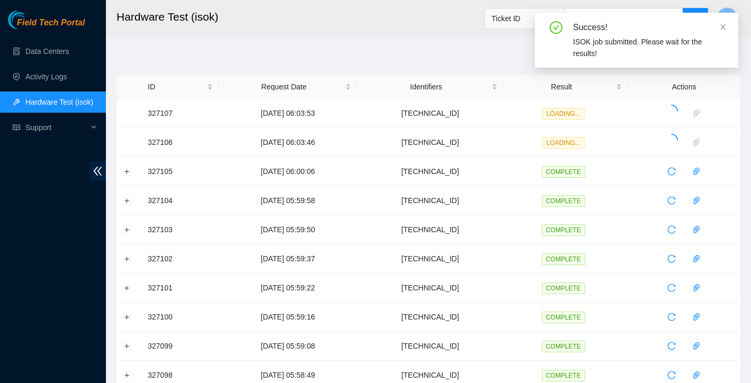
click at [728, 24] on div "Success! ISOK job submitted. Please wait for the results!" at bounding box center [636, 40] width 203 height 55
click at [723, 28] on icon "close" at bounding box center [722, 26] width 5 height 5
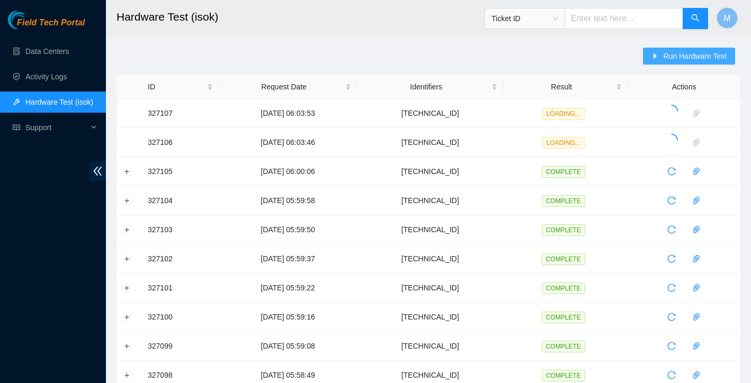
click at [688, 55] on span "Run Hardware Test" at bounding box center [695, 56] width 64 height 12
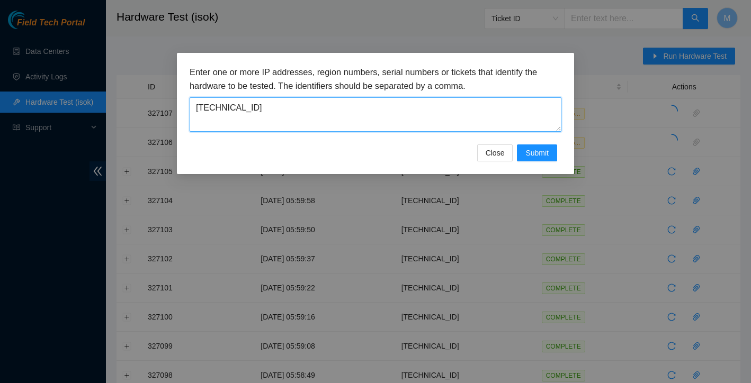
click at [380, 110] on textarea "[TECHNICAL_ID]" at bounding box center [376, 114] width 372 height 34
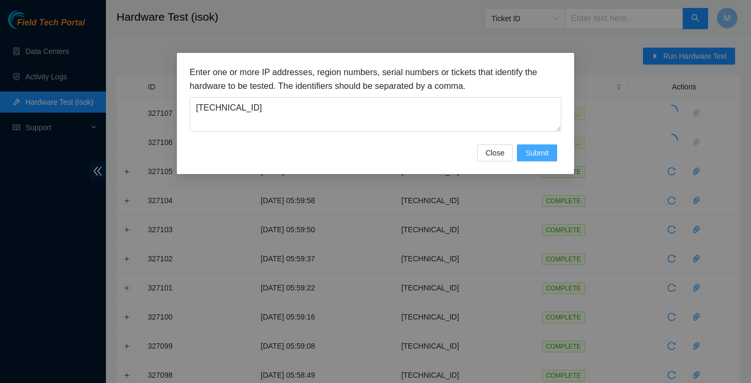
click at [535, 155] on span "Submit" at bounding box center [536, 153] width 23 height 12
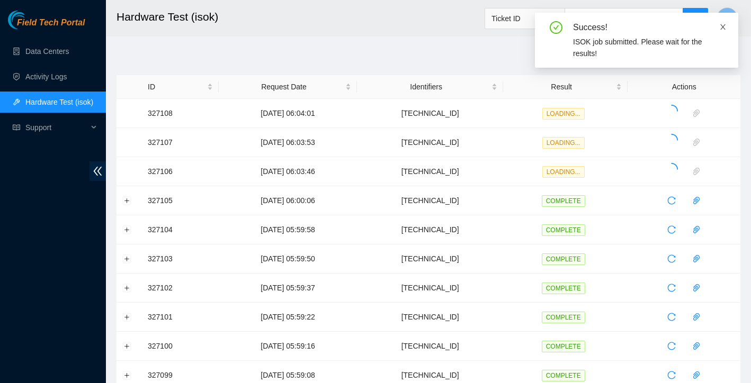
click at [723, 25] on icon "close" at bounding box center [722, 26] width 7 height 7
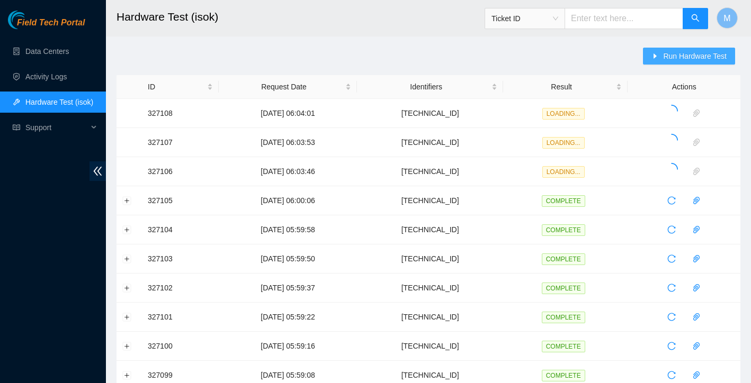
click at [692, 53] on span "Run Hardware Test" at bounding box center [695, 56] width 64 height 12
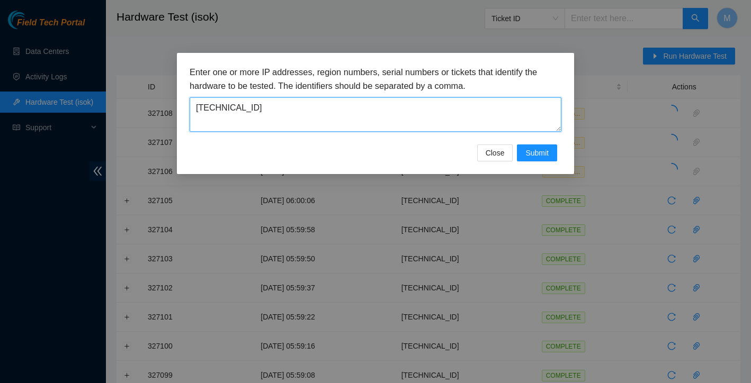
click at [456, 103] on textarea "[TECHNICAL_ID]" at bounding box center [376, 114] width 372 height 34
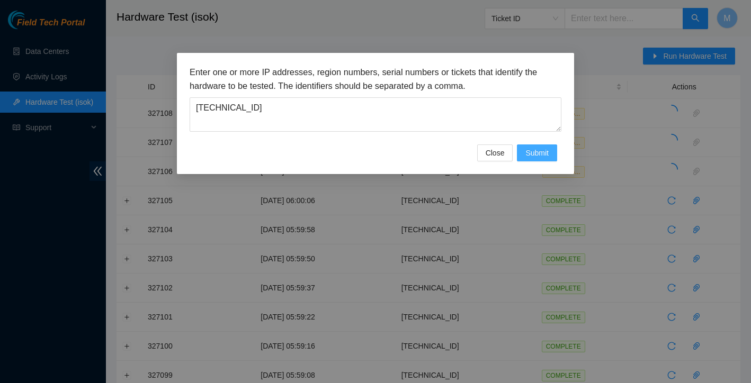
click at [532, 152] on span "Submit" at bounding box center [536, 153] width 23 height 12
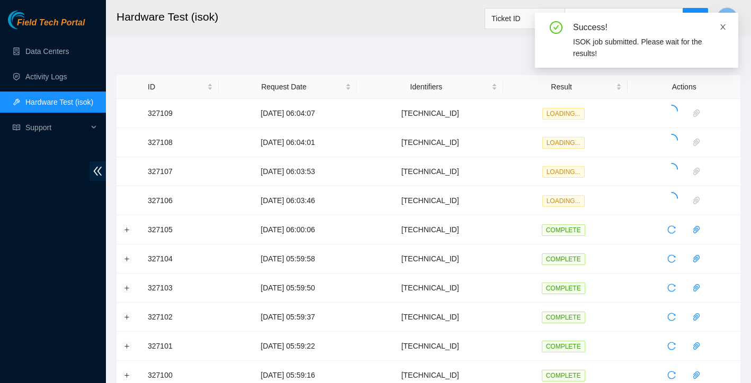
click at [722, 27] on icon "close" at bounding box center [722, 26] width 7 height 7
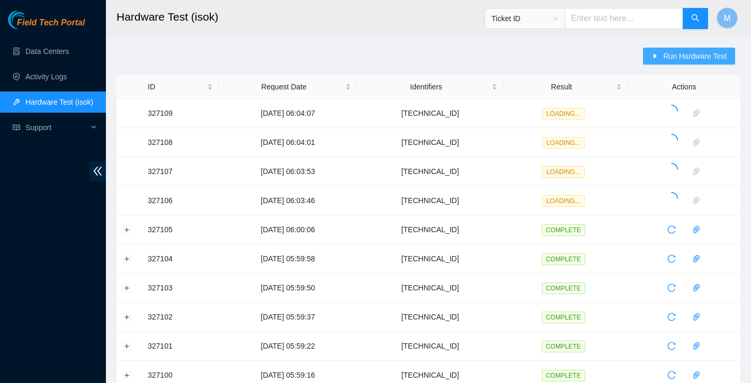
click at [687, 57] on span "Run Hardware Test" at bounding box center [695, 56] width 64 height 12
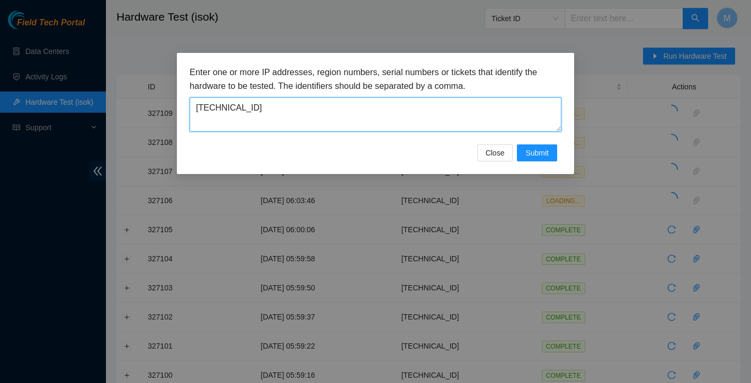
click at [426, 109] on textarea "[TECHNICAL_ID]" at bounding box center [376, 114] width 372 height 34
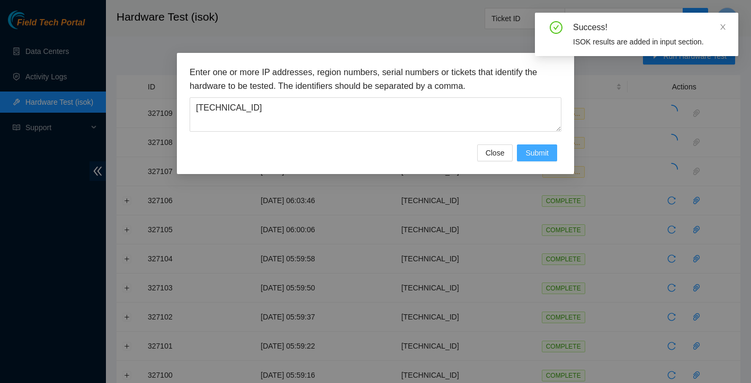
click at [543, 149] on span "Submit" at bounding box center [536, 153] width 23 height 12
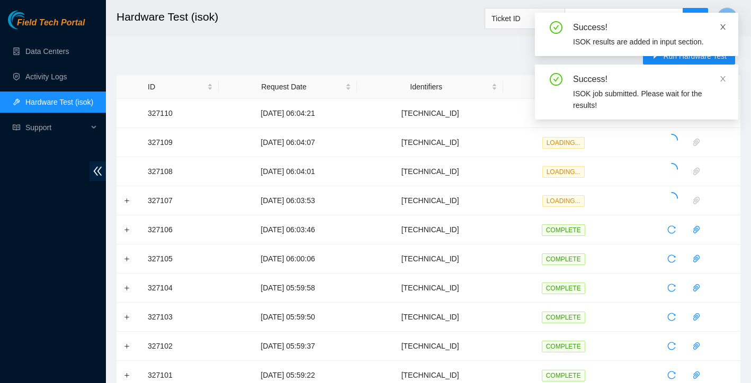
click at [722, 26] on icon "close" at bounding box center [722, 26] width 5 height 5
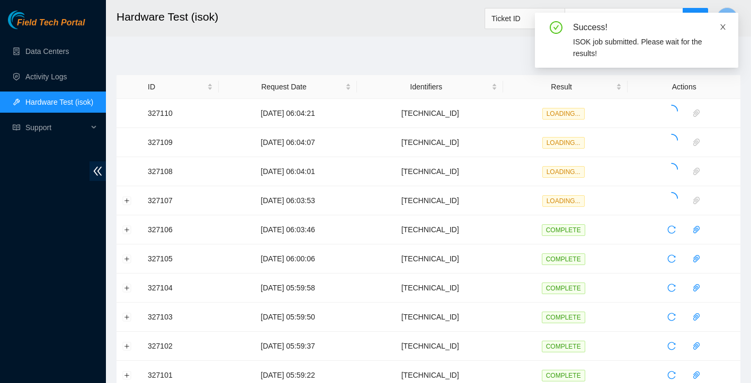
click at [724, 25] on icon "close" at bounding box center [722, 26] width 7 height 7
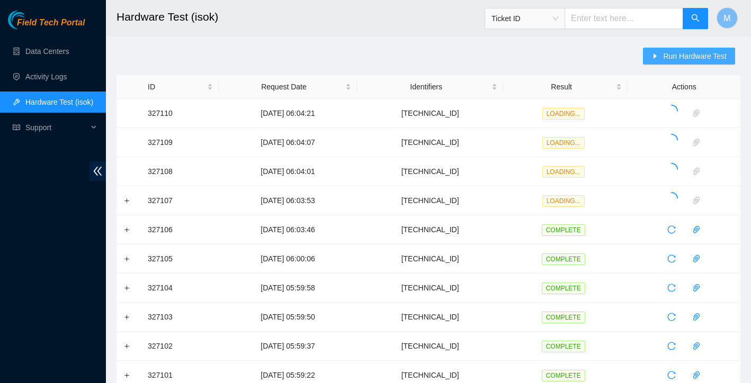
click at [705, 51] on span "Run Hardware Test" at bounding box center [695, 56] width 64 height 12
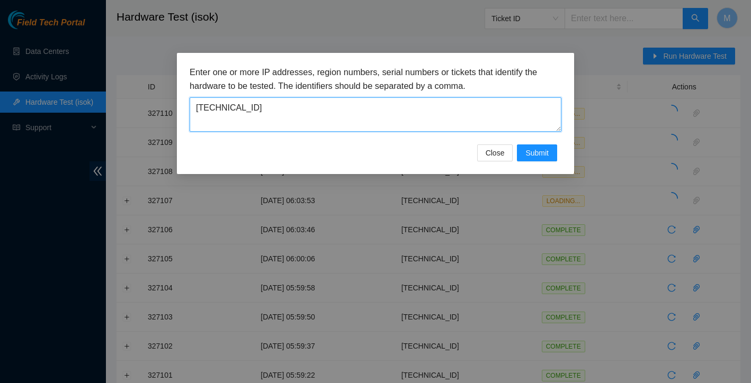
click at [454, 118] on textarea "[TECHNICAL_ID]" at bounding box center [376, 114] width 372 height 34
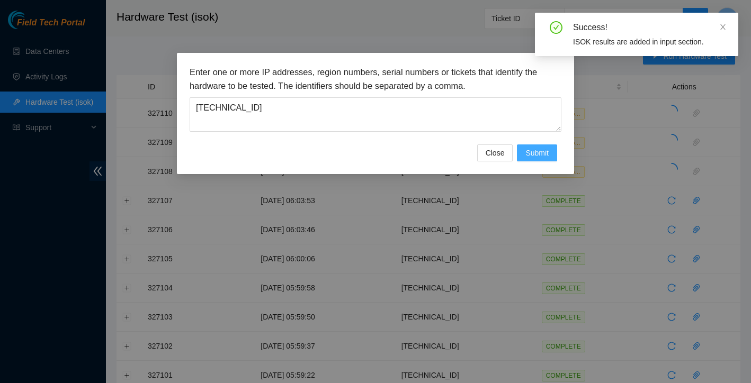
click at [539, 155] on span "Submit" at bounding box center [536, 153] width 23 height 12
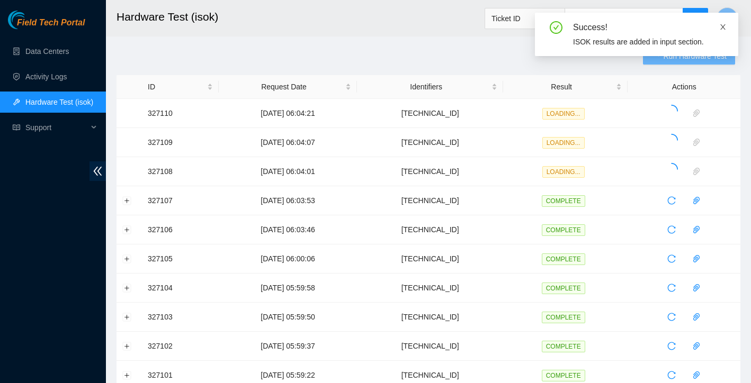
click at [724, 27] on icon "close" at bounding box center [722, 26] width 7 height 7
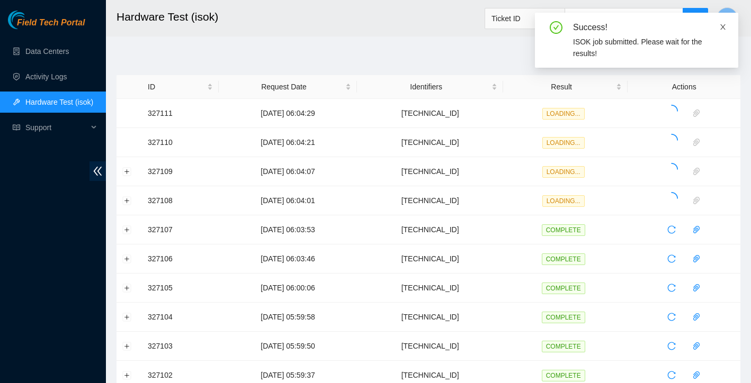
click at [723, 23] on icon "close" at bounding box center [722, 26] width 7 height 7
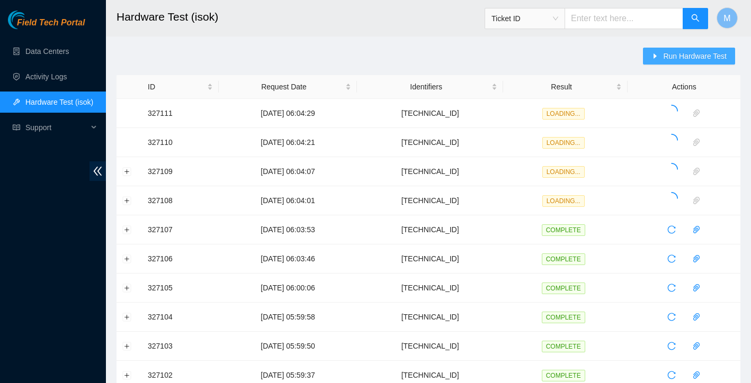
click at [705, 51] on span "Run Hardware Test" at bounding box center [695, 56] width 64 height 12
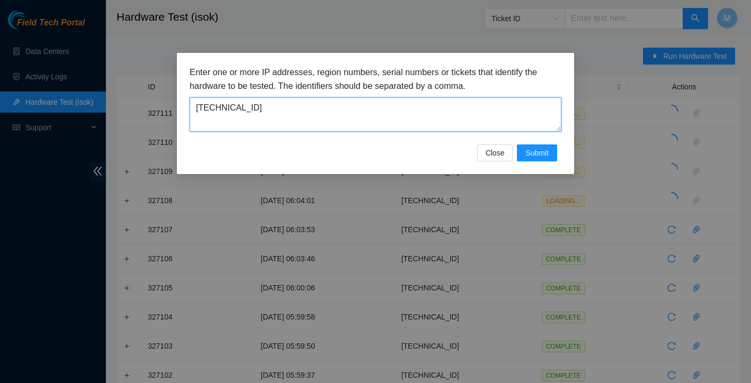
click at [439, 114] on textarea "[TECHNICAL_ID]" at bounding box center [376, 114] width 372 height 34
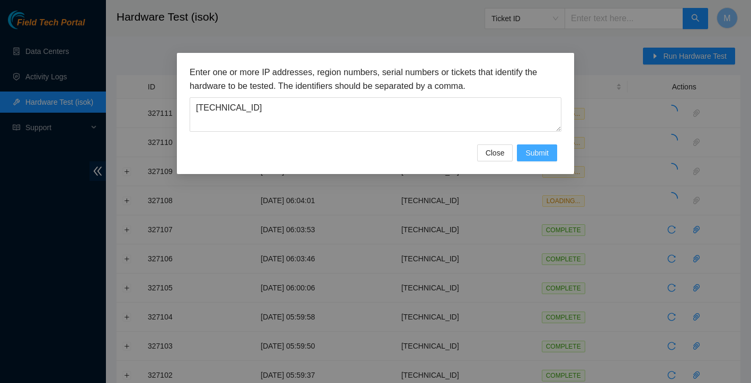
click at [551, 154] on button "Submit" at bounding box center [537, 153] width 40 height 17
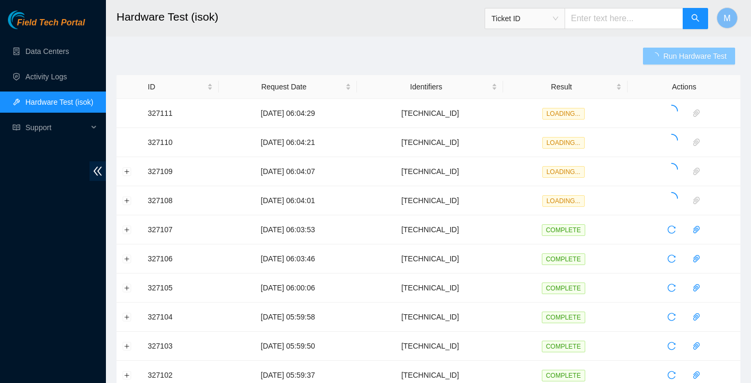
click at [738, 13] on div at bounding box center [738, 13] width 0 height 0
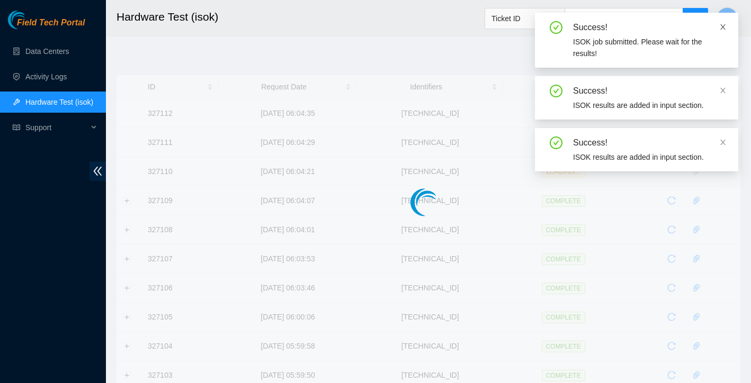
click at [726, 24] on icon "close" at bounding box center [722, 26] width 7 height 7
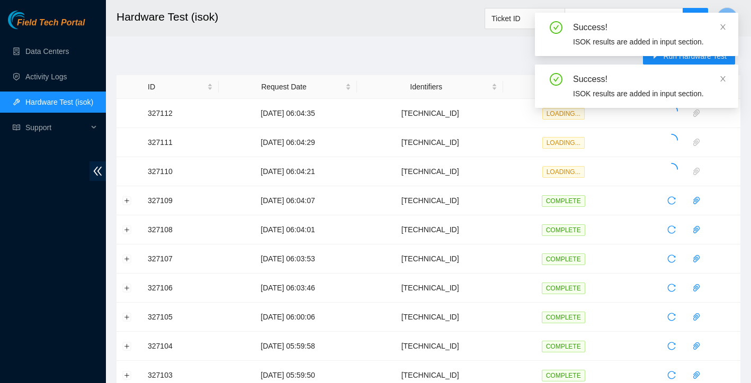
click at [707, 59] on div "Success! ISOK results are added in input section. Success! ISOK results are add…" at bounding box center [636, 60] width 203 height 95
click at [723, 78] on icon "close" at bounding box center [722, 78] width 5 height 5
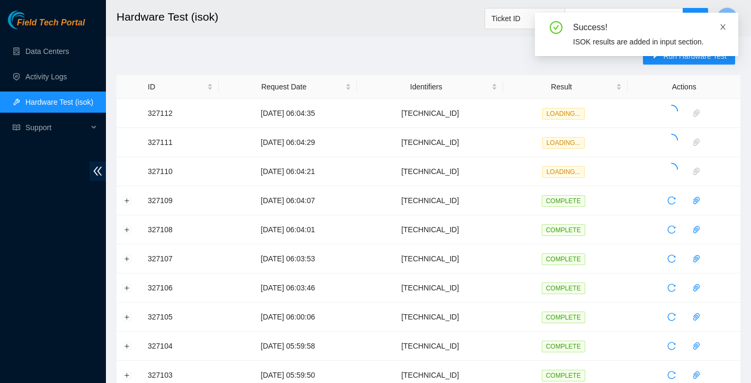
click at [722, 28] on icon "close" at bounding box center [722, 26] width 5 height 5
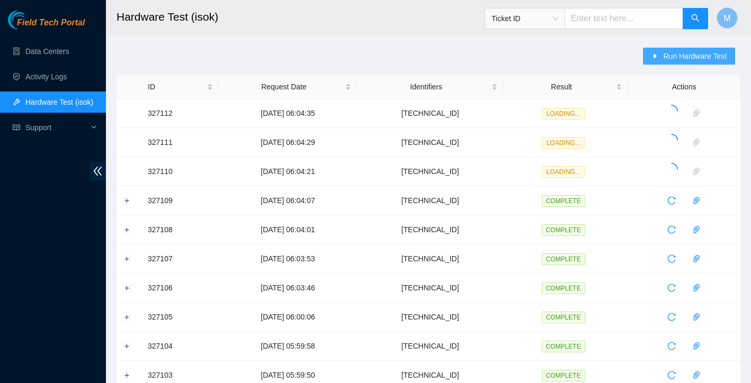
click at [698, 57] on span "Run Hardware Test" at bounding box center [695, 56] width 64 height 12
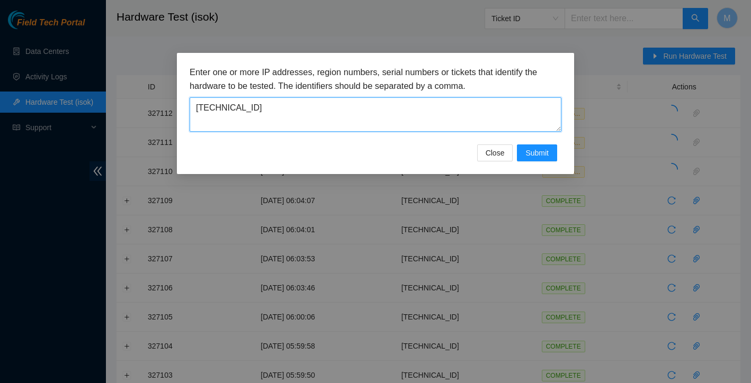
click at [380, 111] on textarea "[TECHNICAL_ID]" at bounding box center [376, 114] width 372 height 34
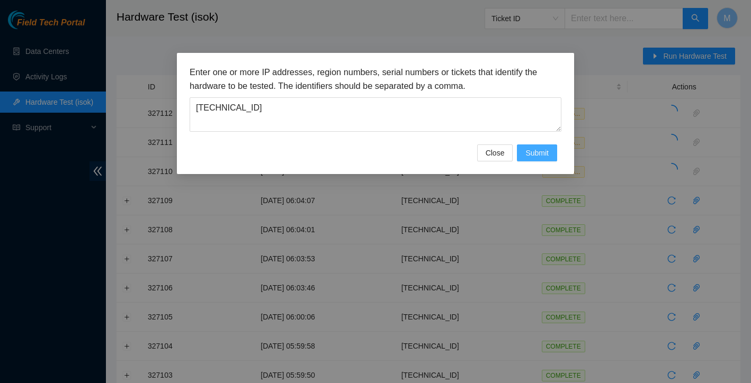
click at [550, 147] on button "Submit" at bounding box center [537, 153] width 40 height 17
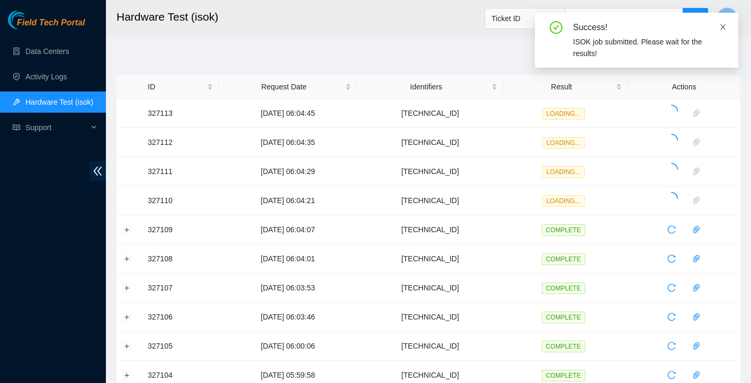
click at [722, 25] on icon "close" at bounding box center [722, 26] width 7 height 7
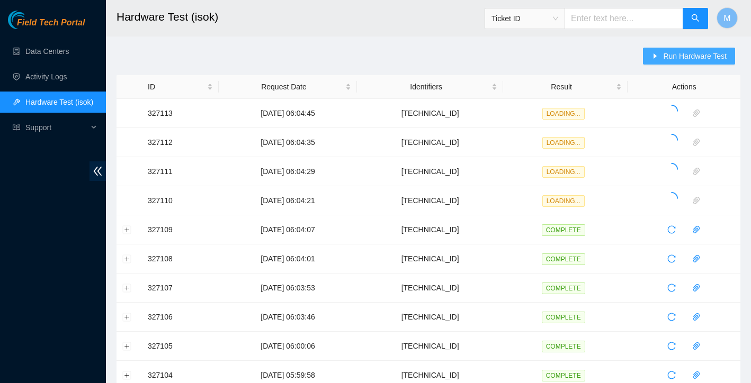
click at [692, 57] on span "Run Hardware Test" at bounding box center [695, 56] width 64 height 12
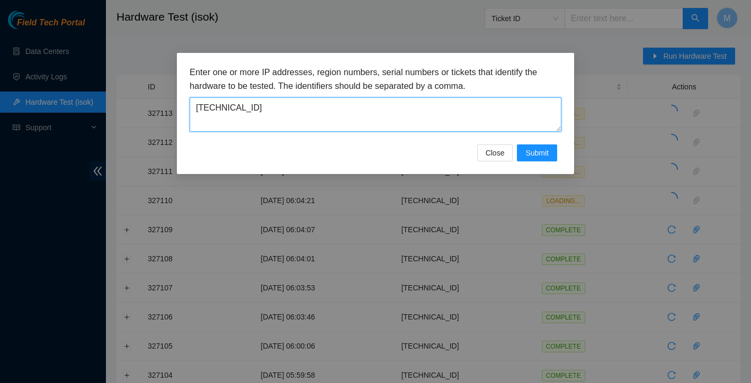
click at [375, 105] on textarea "[TECHNICAL_ID]" at bounding box center [376, 114] width 372 height 34
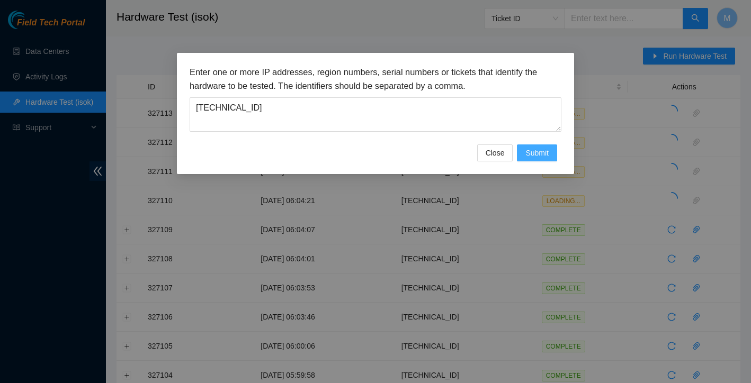
click at [524, 155] on button "Submit" at bounding box center [537, 153] width 40 height 17
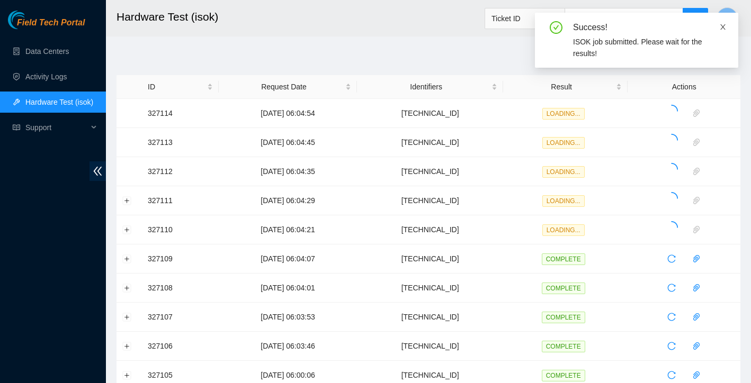
click at [721, 29] on icon "close" at bounding box center [722, 26] width 5 height 5
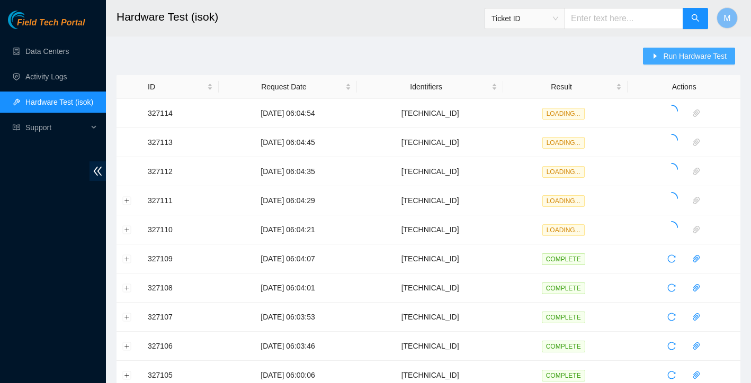
click at [710, 49] on button "Run Hardware Test" at bounding box center [689, 56] width 92 height 17
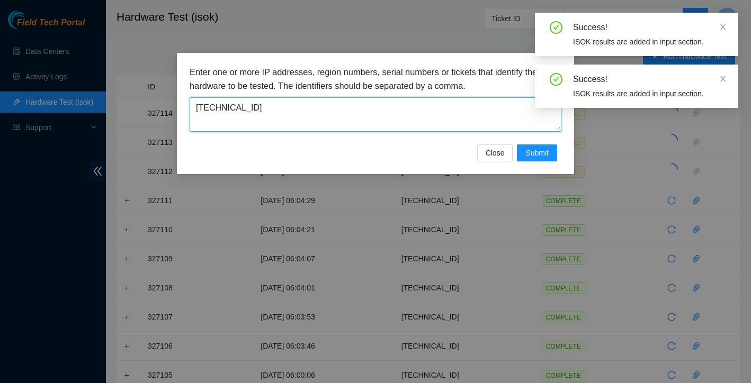
click at [434, 110] on textarea "[TECHNICAL_ID]" at bounding box center [376, 114] width 372 height 34
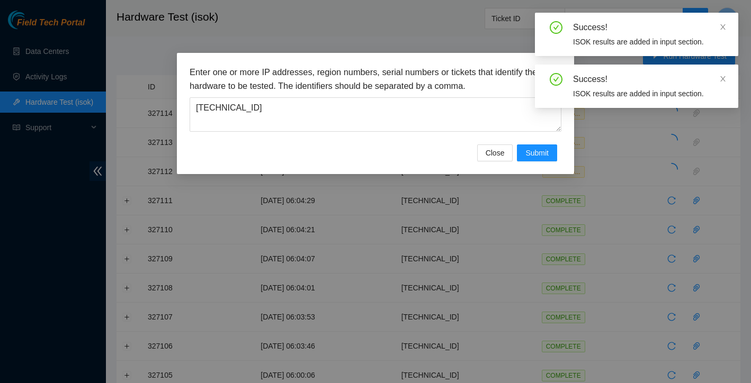
click at [450, 146] on div "Close Submit" at bounding box center [376, 153] width 372 height 17
click at [535, 151] on span "Submit" at bounding box center [536, 153] width 23 height 12
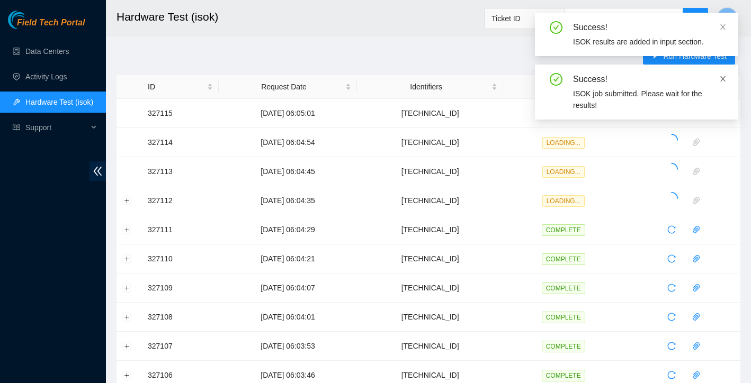
click at [720, 76] on icon "close" at bounding box center [722, 78] width 7 height 7
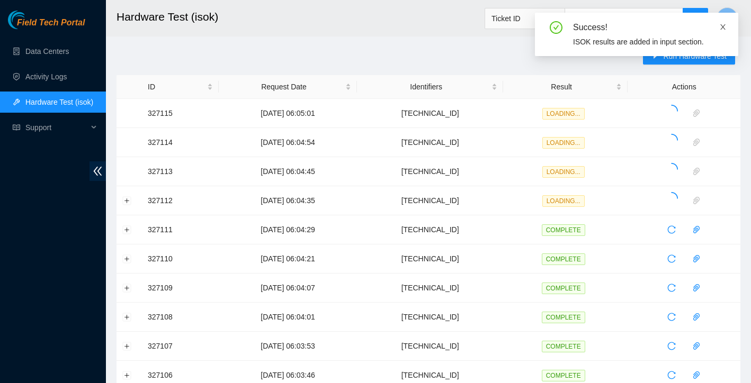
click at [723, 29] on icon "close" at bounding box center [722, 26] width 7 height 7
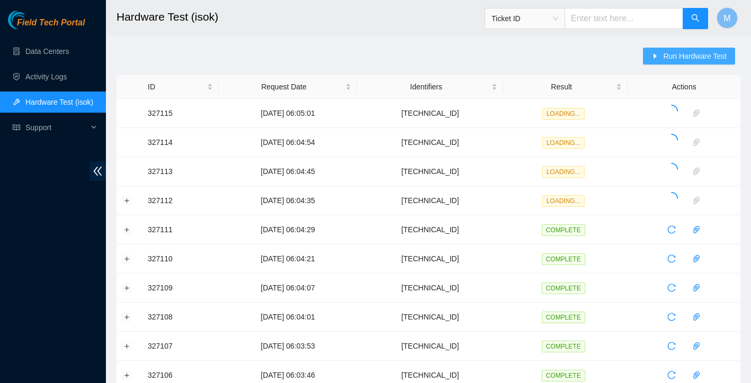
click at [704, 51] on span "Run Hardware Test" at bounding box center [695, 56] width 64 height 12
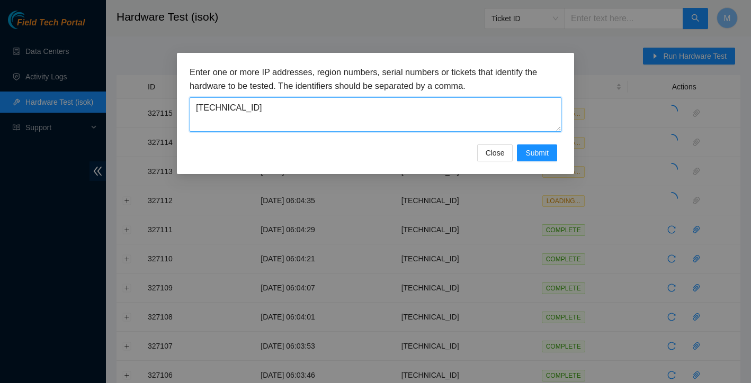
click at [458, 110] on textarea "[TECHNICAL_ID]" at bounding box center [376, 114] width 372 height 34
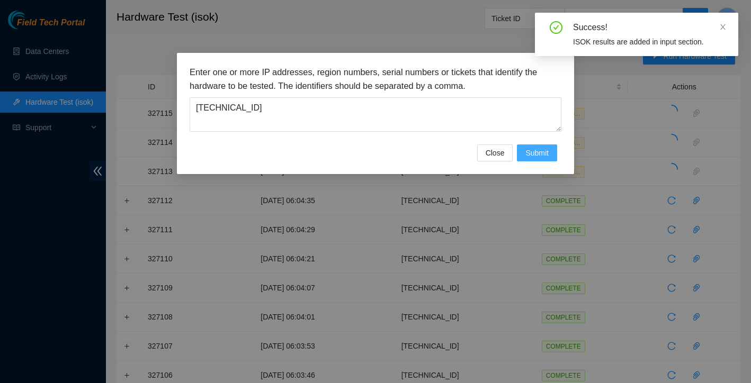
click at [534, 146] on button "Submit" at bounding box center [537, 153] width 40 height 17
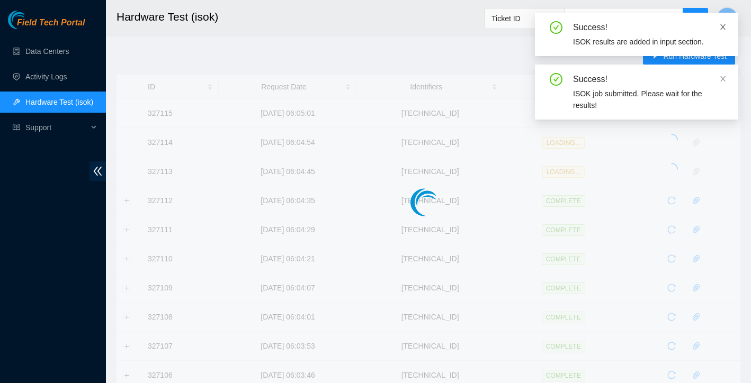
click at [722, 28] on icon "close" at bounding box center [722, 26] width 5 height 5
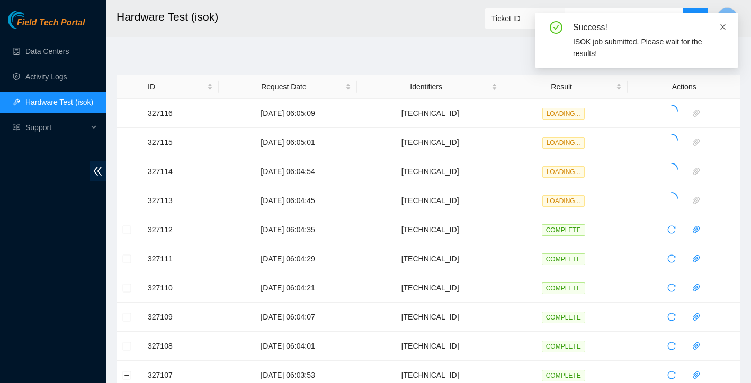
click at [724, 27] on icon "close" at bounding box center [722, 26] width 7 height 7
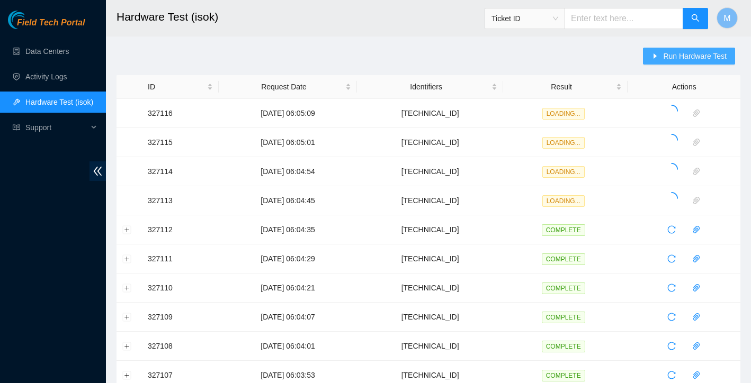
click at [703, 55] on span "Run Hardware Test" at bounding box center [695, 56] width 64 height 12
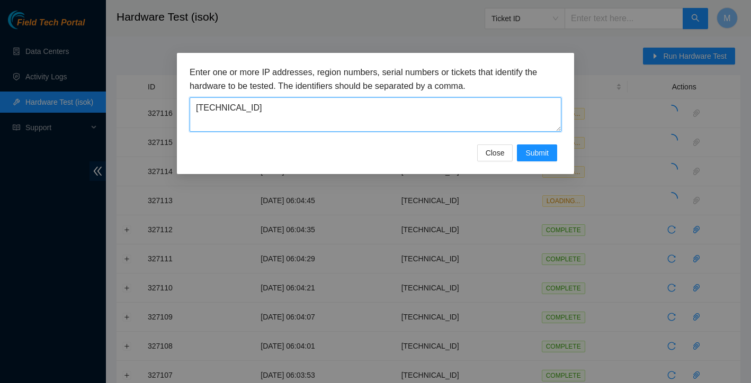
click at [404, 119] on textarea "[TECHNICAL_ID]" at bounding box center [376, 114] width 372 height 34
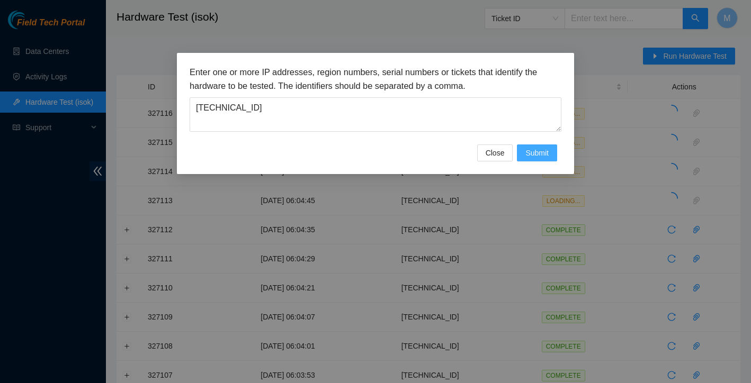
click at [541, 155] on span "Submit" at bounding box center [536, 153] width 23 height 12
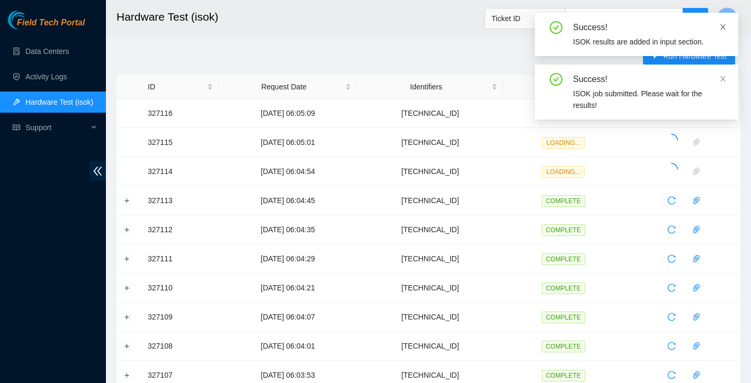
click at [723, 26] on icon "close" at bounding box center [722, 26] width 5 height 5
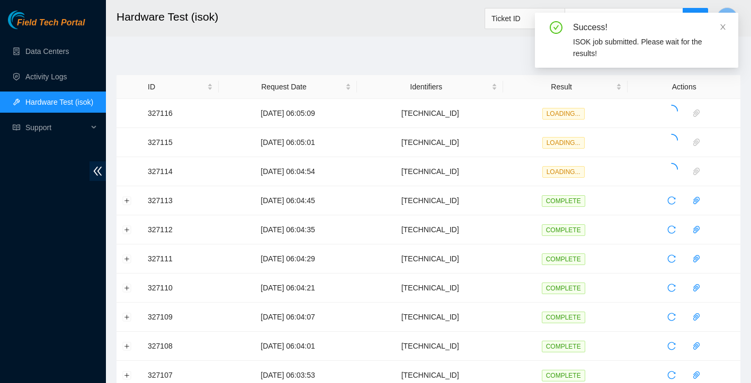
click at [723, 26] on icon "close" at bounding box center [722, 26] width 5 height 5
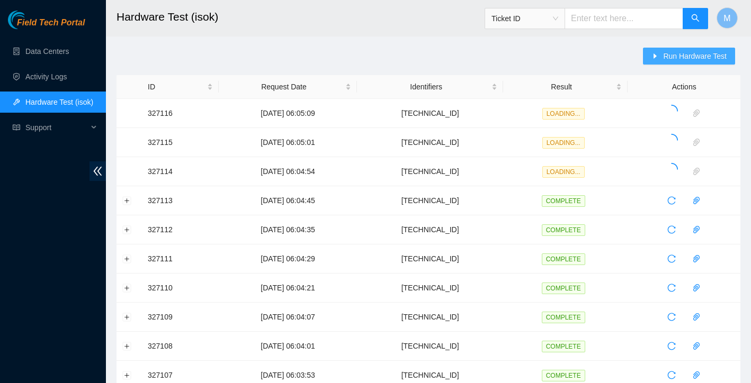
click at [705, 57] on span "Run Hardware Test" at bounding box center [695, 56] width 64 height 12
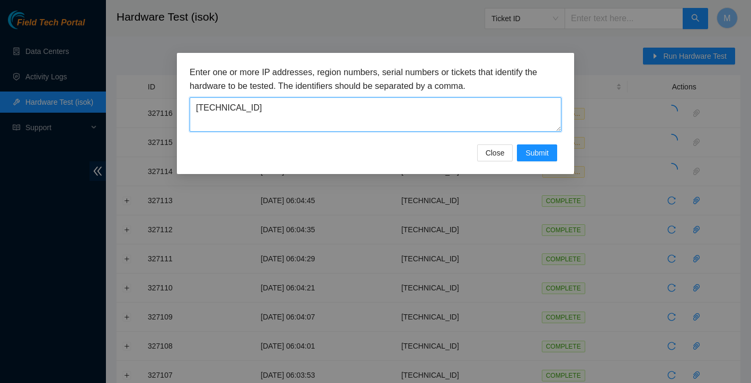
click at [438, 109] on textarea "[TECHNICAL_ID]" at bounding box center [376, 114] width 372 height 34
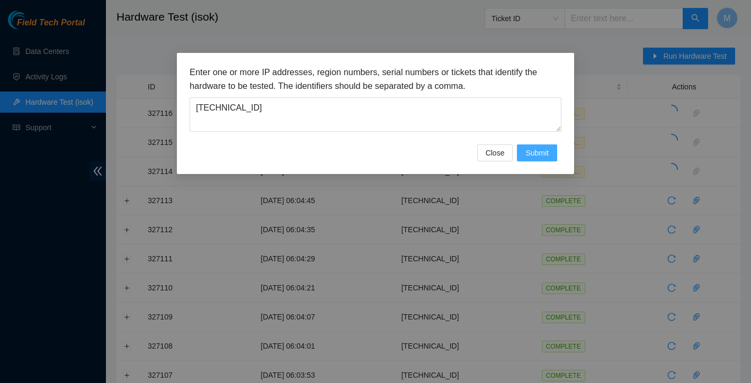
click at [529, 149] on span "Submit" at bounding box center [536, 153] width 23 height 12
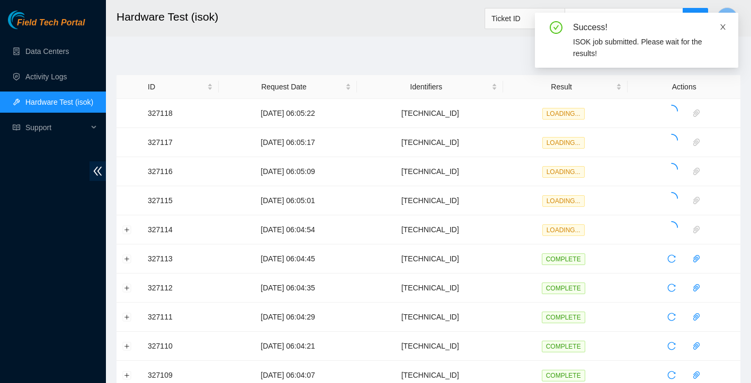
click at [719, 29] on icon "close" at bounding box center [722, 26] width 7 height 7
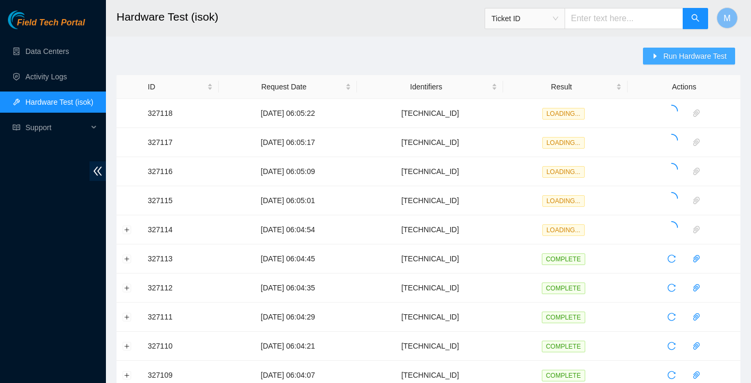
click at [712, 54] on span "Run Hardware Test" at bounding box center [695, 56] width 64 height 12
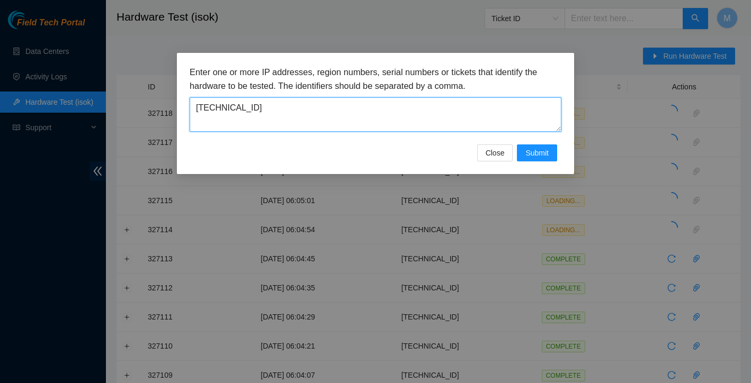
click at [435, 102] on textarea "[TECHNICAL_ID]" at bounding box center [376, 114] width 372 height 34
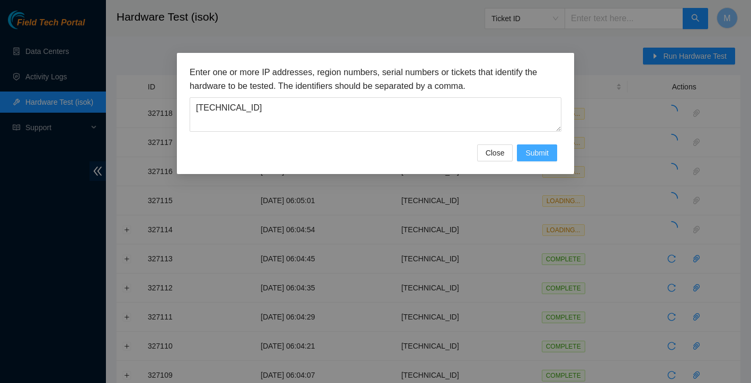
click at [538, 151] on span "Submit" at bounding box center [536, 153] width 23 height 12
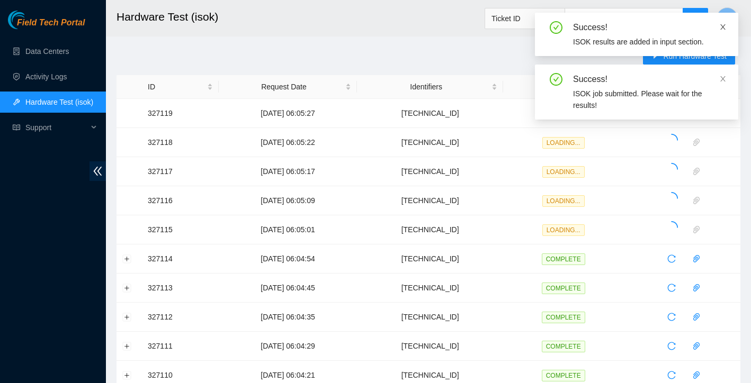
click at [725, 23] on icon "close" at bounding box center [722, 26] width 7 height 7
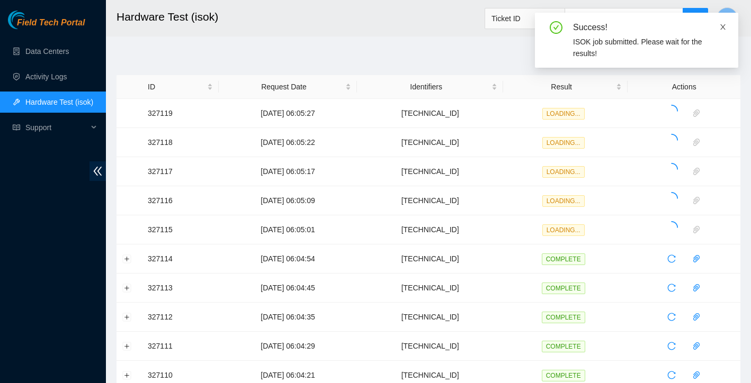
click at [724, 28] on icon "close" at bounding box center [722, 26] width 5 height 5
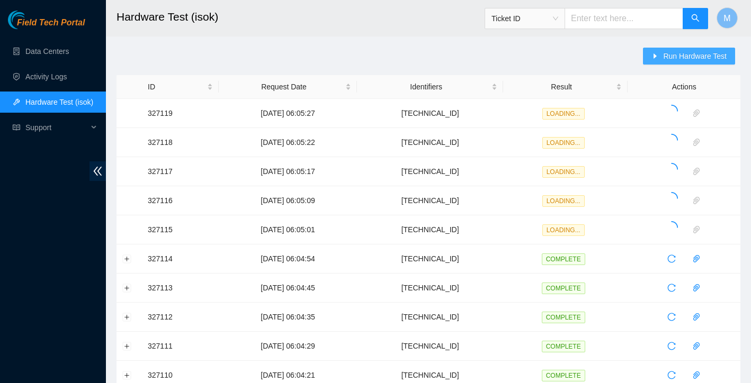
click at [703, 58] on span "Run Hardware Test" at bounding box center [695, 56] width 64 height 12
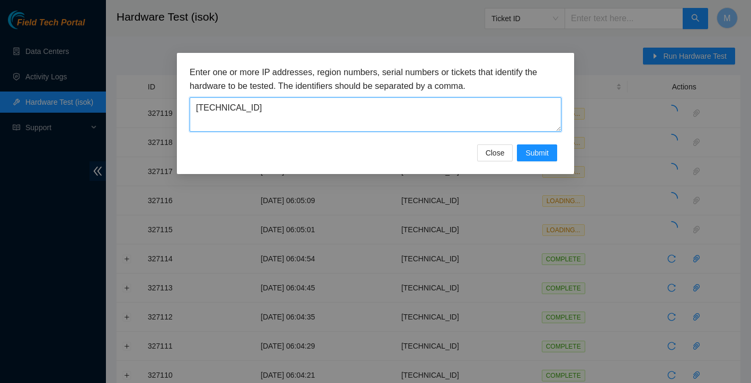
click at [406, 113] on textarea "[TECHNICAL_ID]" at bounding box center [376, 114] width 372 height 34
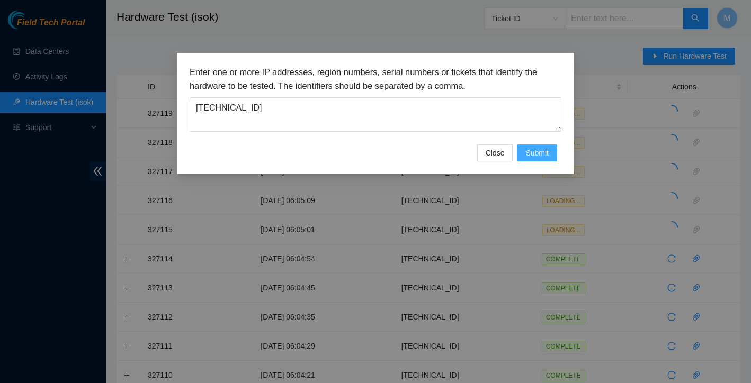
click at [537, 154] on span "Submit" at bounding box center [536, 153] width 23 height 12
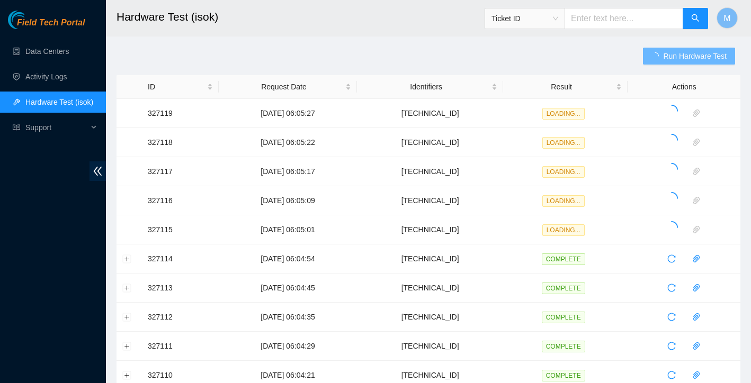
click at [669, 66] on div "Run Hardware Test" at bounding box center [691, 62] width 97 height 28
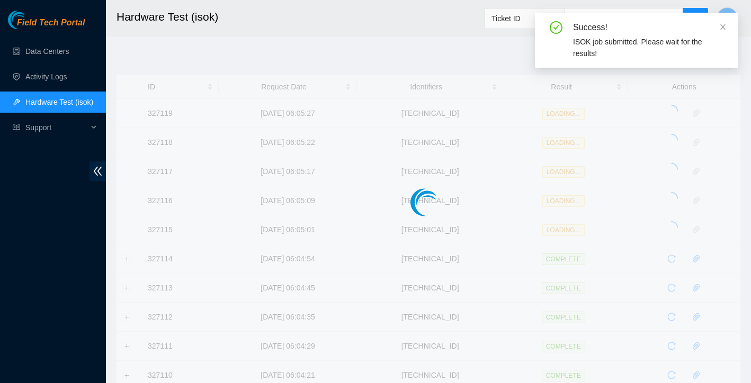
click at [679, 55] on div "Success! ISOK job submitted. Please wait for the results!" at bounding box center [636, 40] width 203 height 55
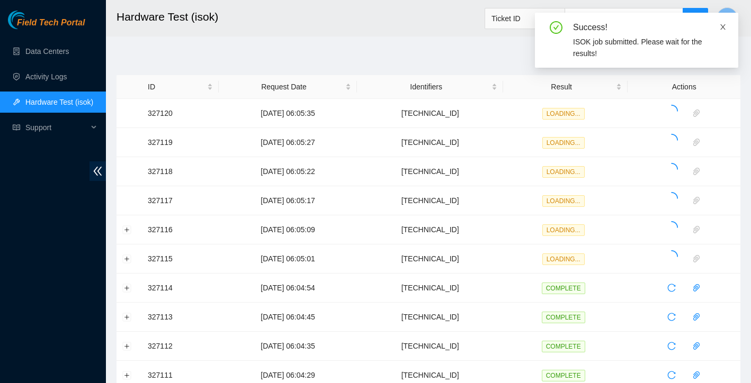
click at [721, 29] on icon "close" at bounding box center [722, 26] width 5 height 5
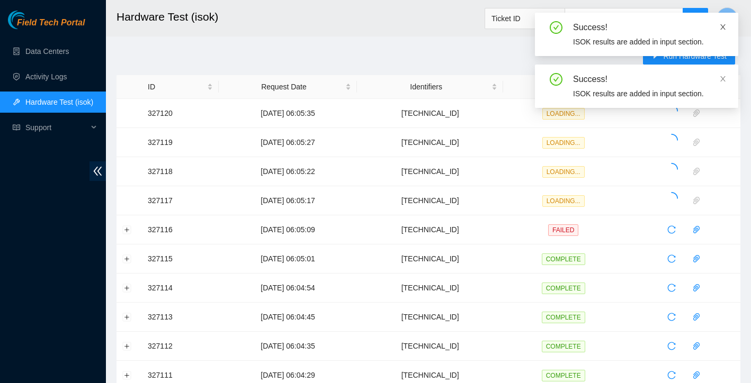
click at [720, 26] on icon "close" at bounding box center [722, 26] width 7 height 7
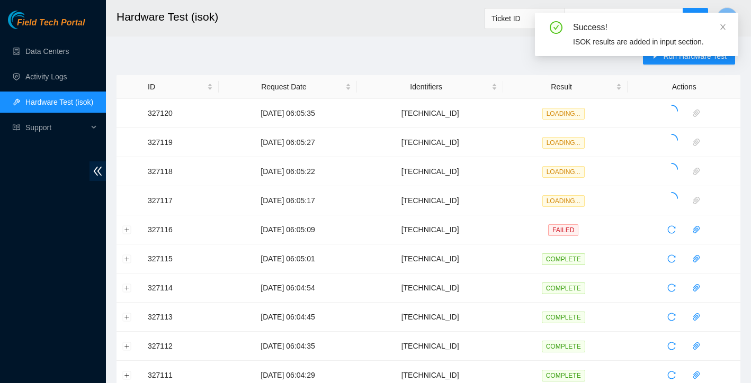
click at [720, 26] on icon "close" at bounding box center [722, 26] width 7 height 7
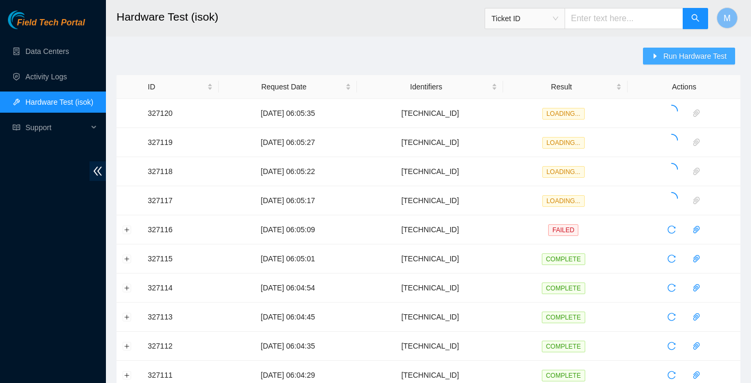
click at [704, 51] on span "Run Hardware Test" at bounding box center [695, 56] width 64 height 12
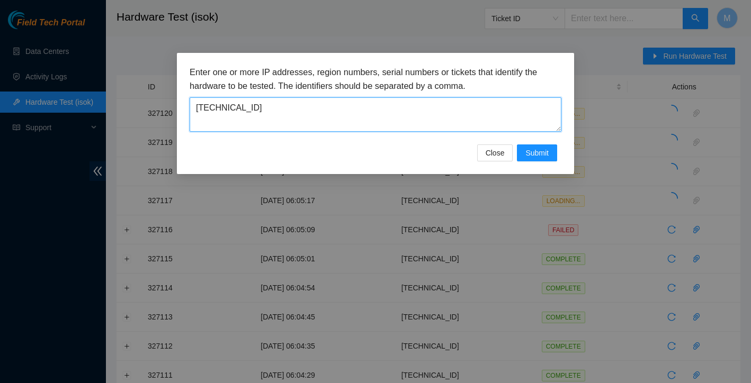
click at [405, 108] on textarea "[TECHNICAL_ID]" at bounding box center [376, 114] width 372 height 34
type textarea "[TECHNICAL_ID]"
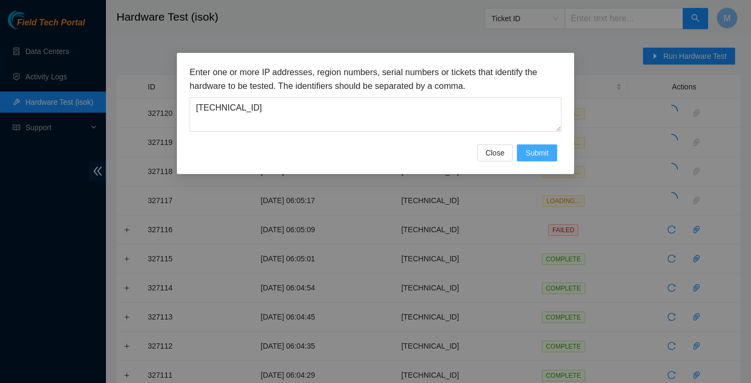
click at [534, 154] on span "Submit" at bounding box center [536, 153] width 23 height 12
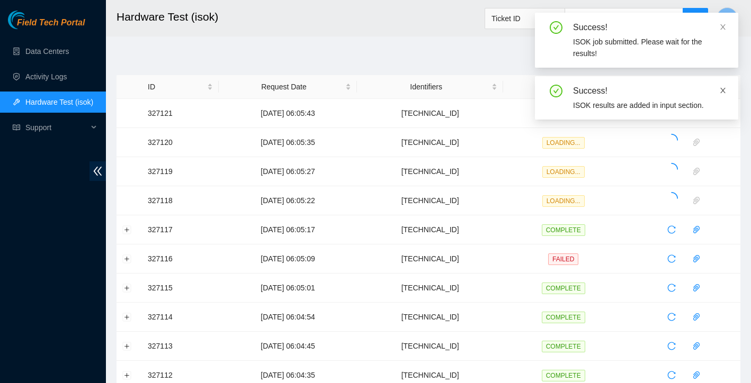
click at [722, 89] on icon "close" at bounding box center [722, 90] width 5 height 5
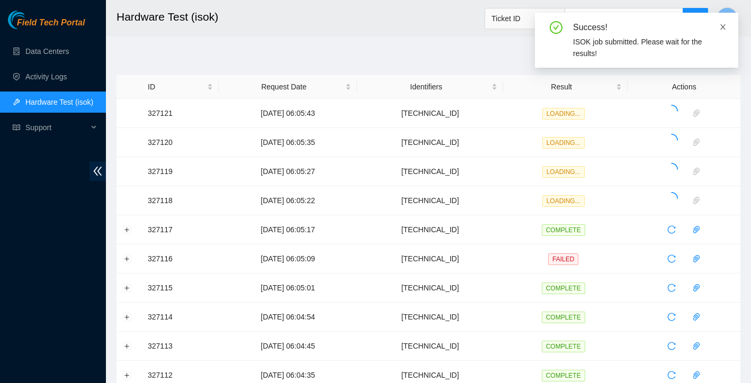
click at [721, 27] on icon "close" at bounding box center [722, 26] width 7 height 7
